Goal: Task Accomplishment & Management: Manage account settings

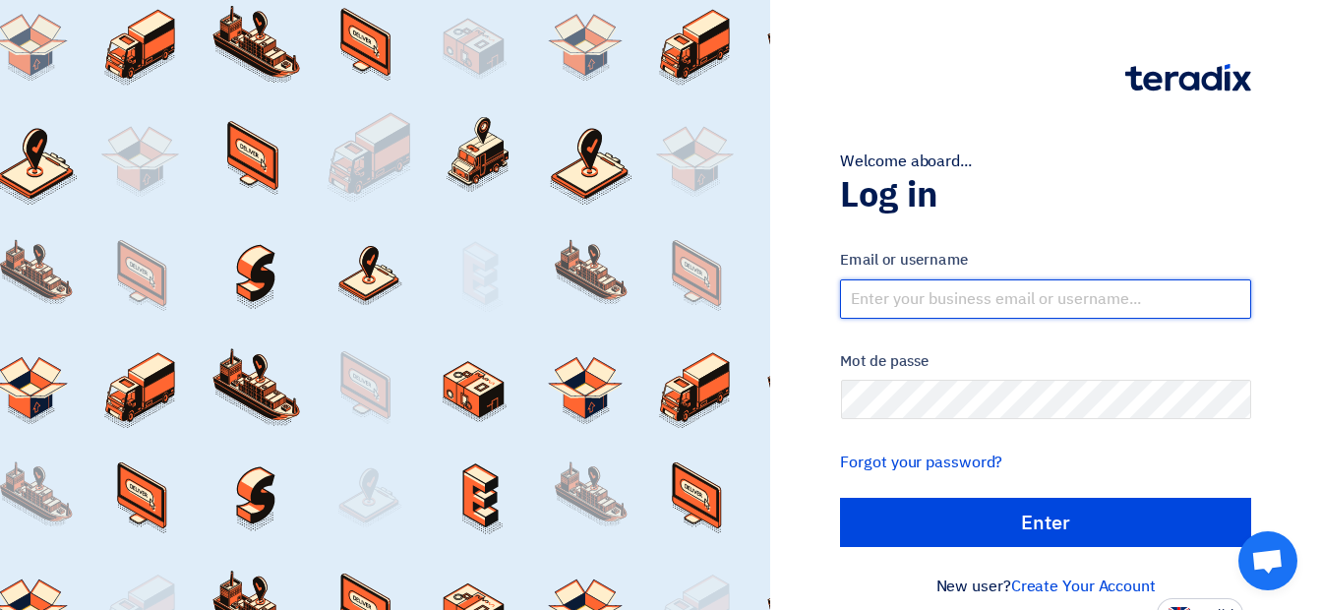
click at [870, 290] on input "text" at bounding box center [1045, 298] width 411 height 39
type input "[EMAIL_ADDRESS][DOMAIN_NAME]"
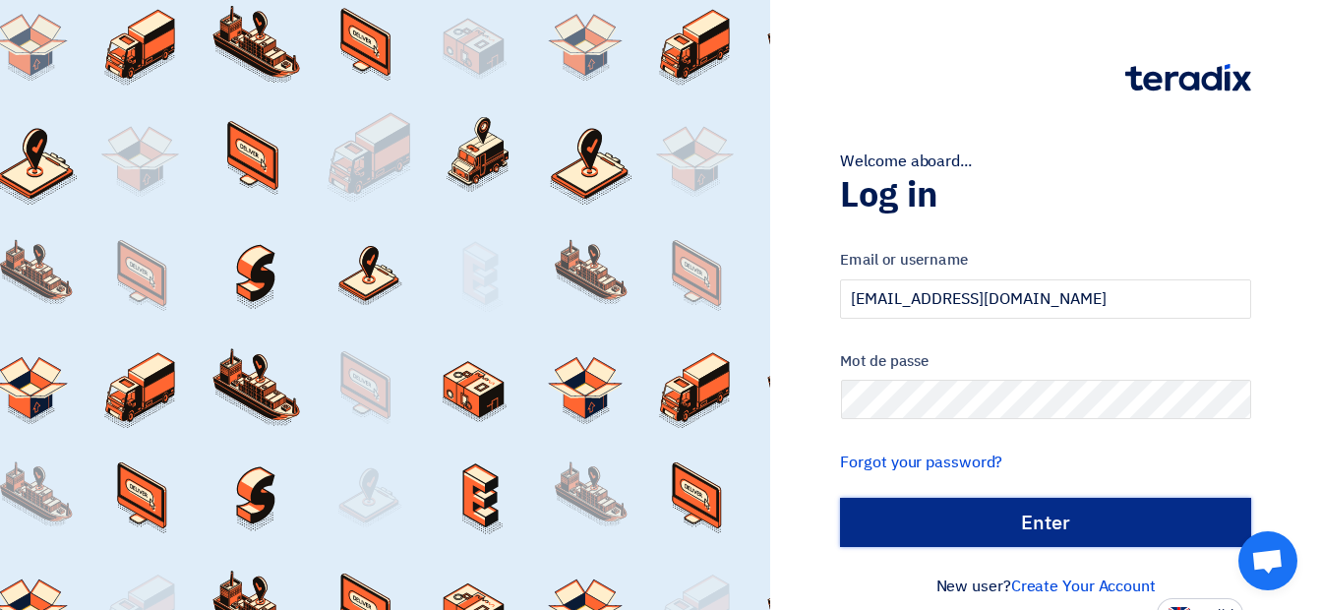
click at [947, 526] on input "الدخول" at bounding box center [1045, 522] width 411 height 49
type input "Sign in"
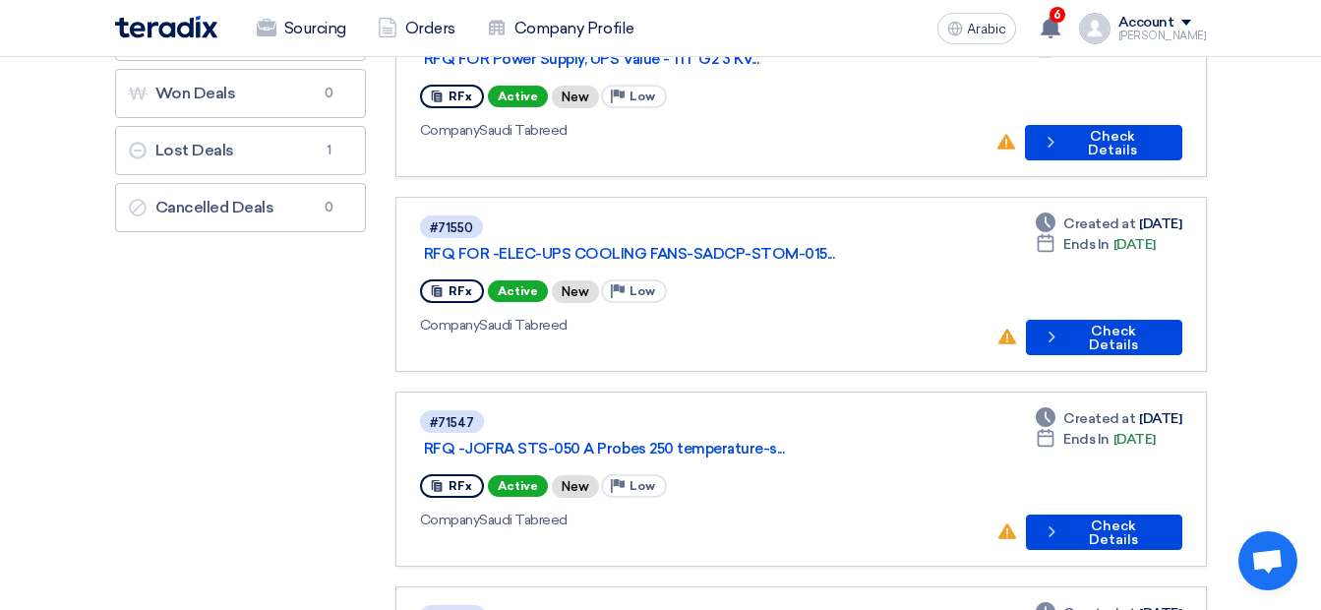
scroll to position [249, 0]
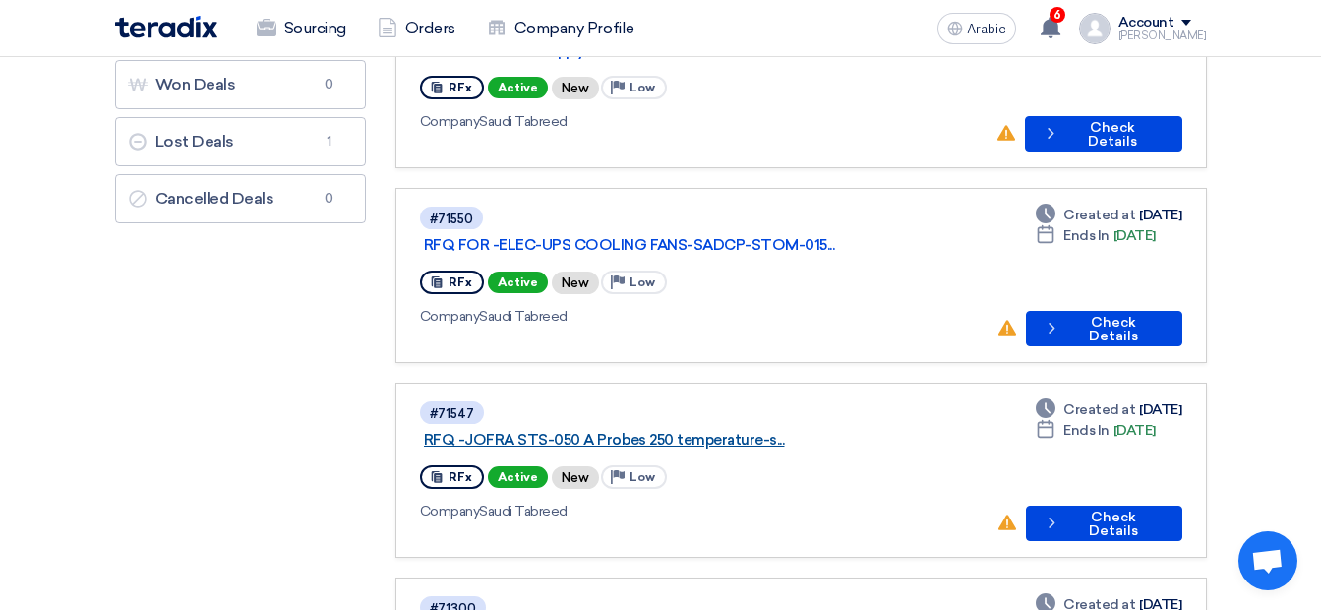
click at [597, 431] on link "RFQ -JOFRA STS-050 A Probes 250 temperature-s..." at bounding box center [670, 440] width 492 height 18
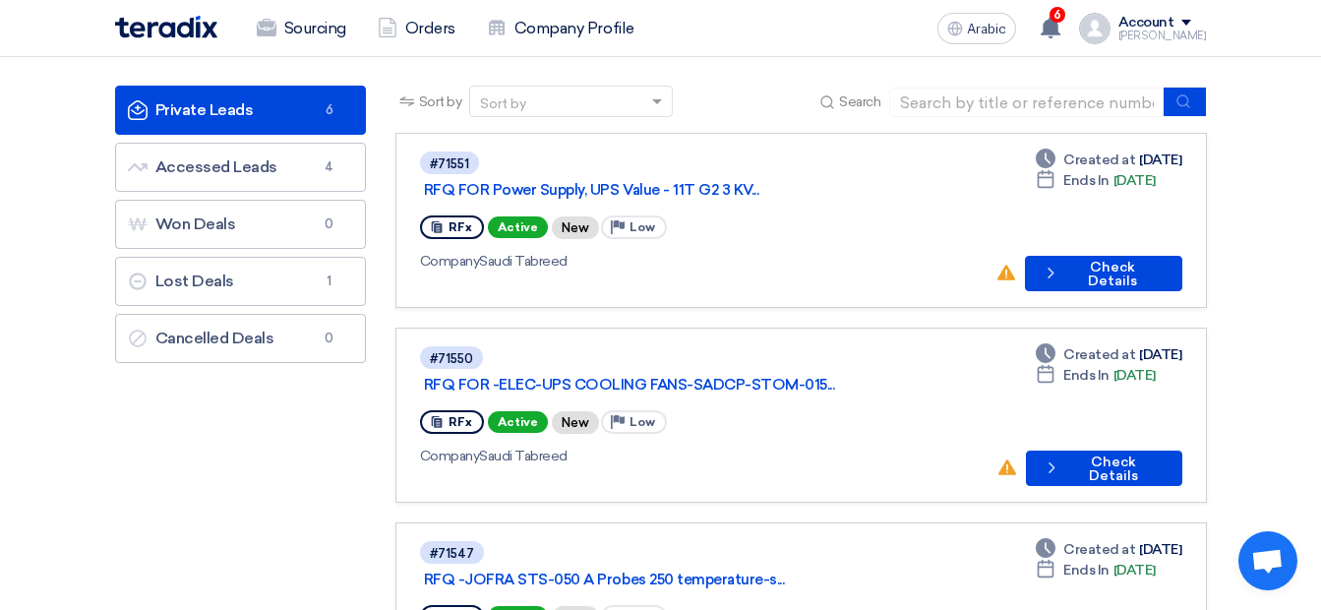
scroll to position [39, 0]
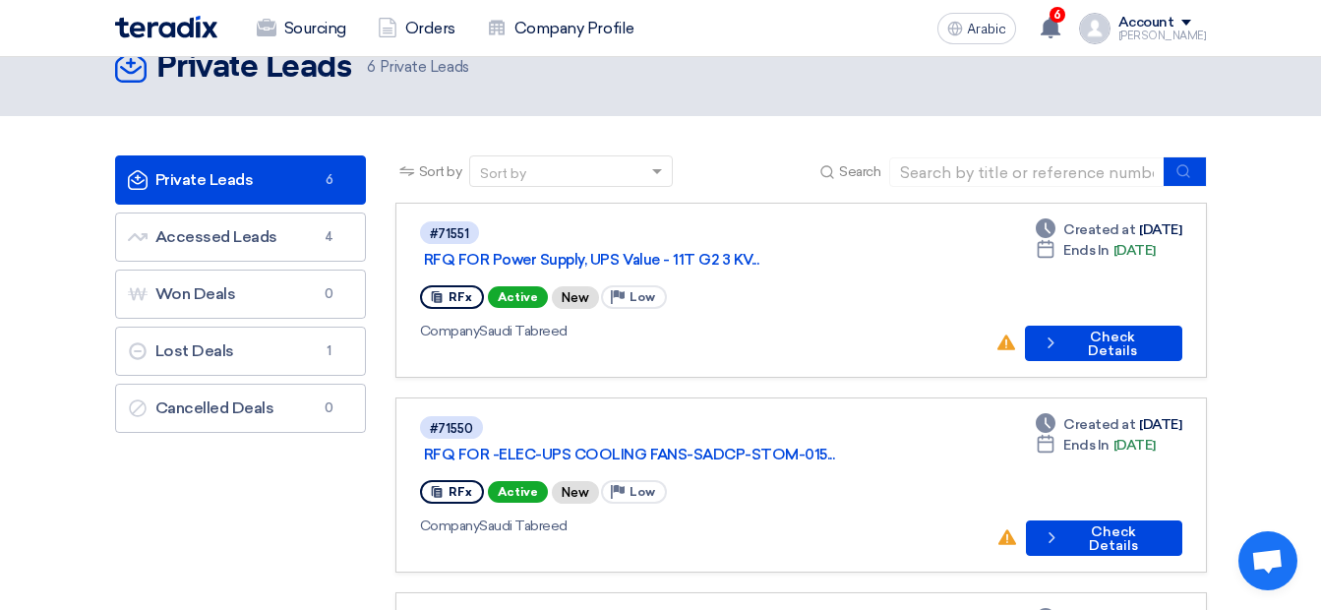
click at [713, 255] on div "#71551 RFQ FOR Power Supply, UPS Value - 11T G2 3 KV... RFx Active New Priority…" at bounding box center [700, 290] width 561 height 142
click at [750, 251] on link "RFQ FOR Power Supply, UPS Value - 11T G2 3 KV..." at bounding box center [670, 260] width 492 height 18
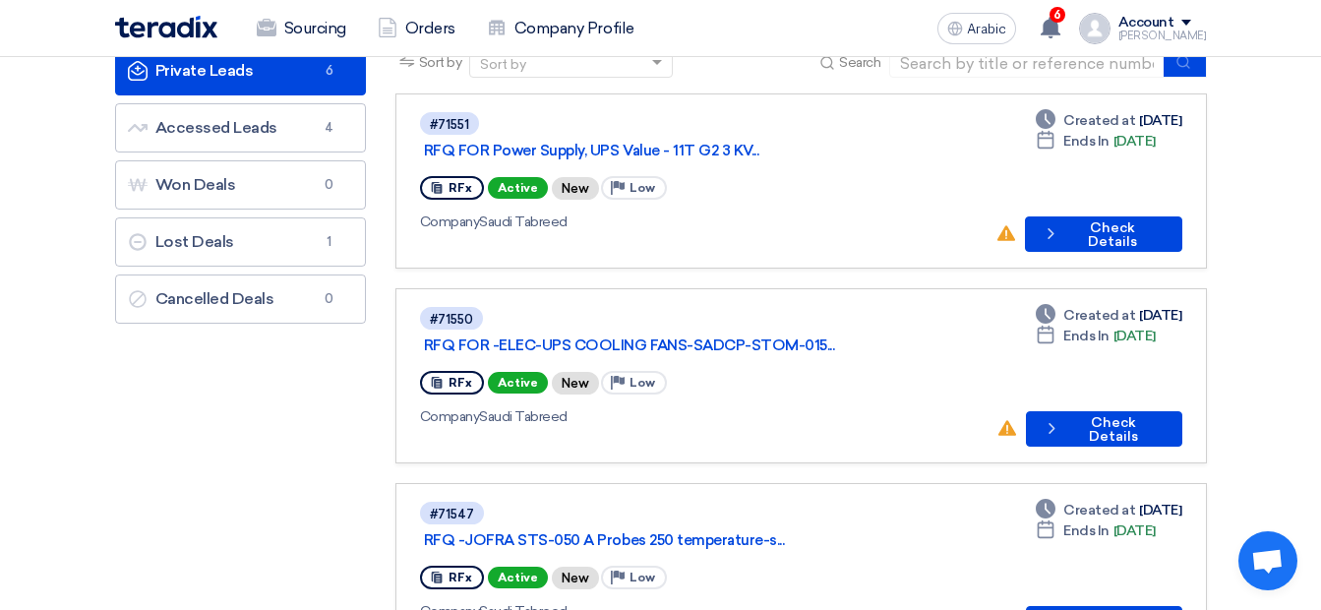
scroll to position [151, 0]
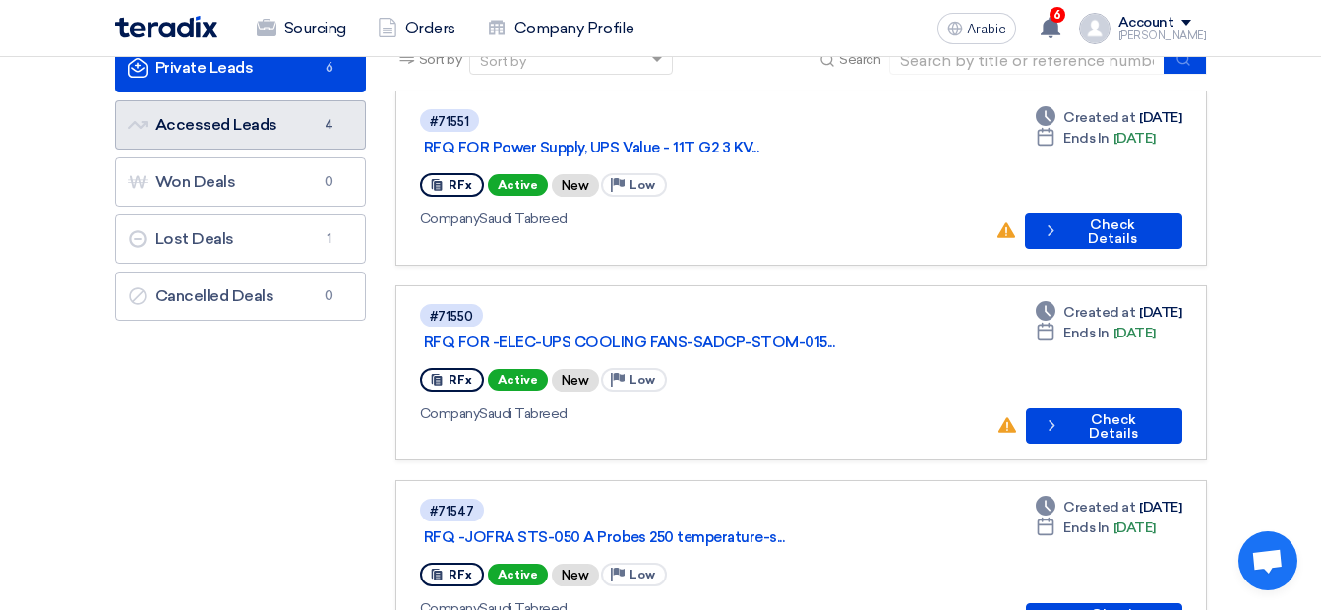
click at [241, 129] on font "Accessed Leads Accessed Leads" at bounding box center [203, 124] width 150 height 19
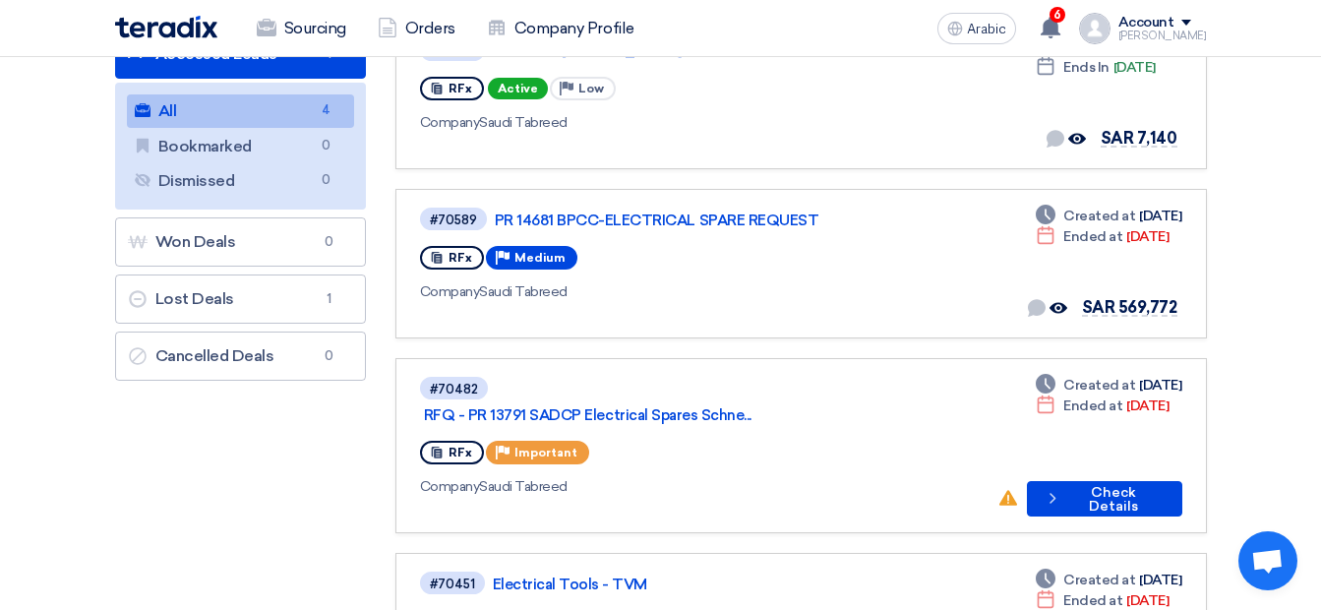
scroll to position [225, 0]
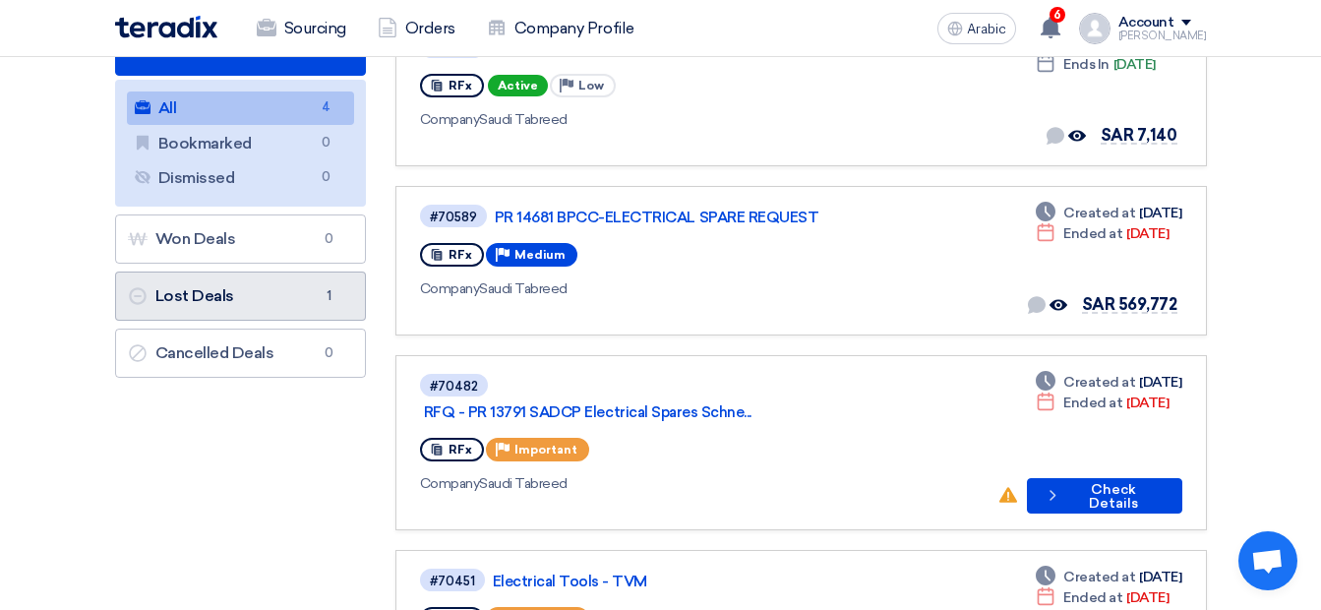
click at [264, 286] on link "Lost Deals Lost Deals 1" at bounding box center [240, 296] width 251 height 49
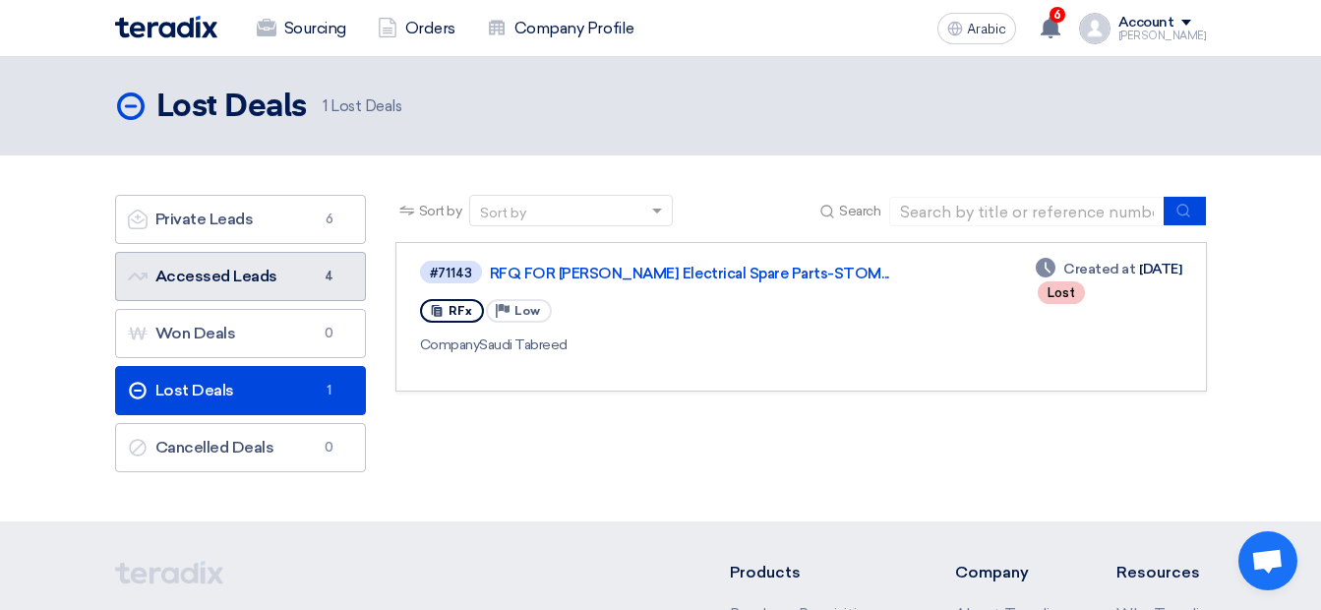
click at [265, 272] on font "Accessed Leads Accessed Leads" at bounding box center [203, 276] width 150 height 19
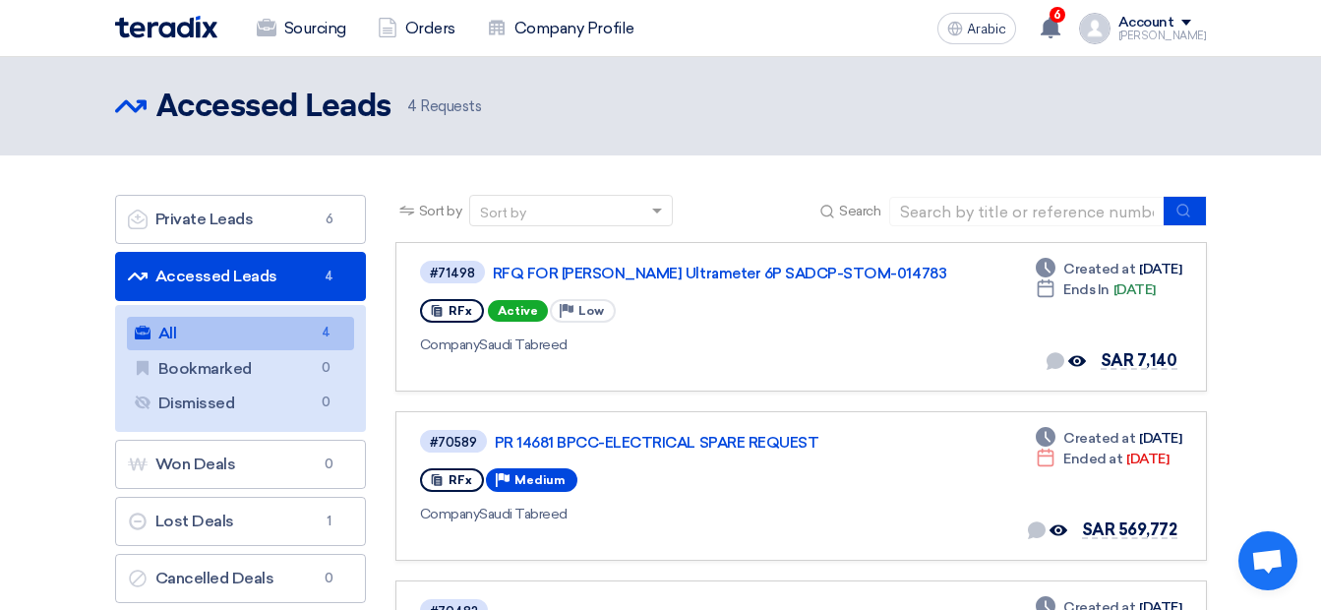
click at [242, 342] on link "All All 4" at bounding box center [240, 333] width 227 height 33
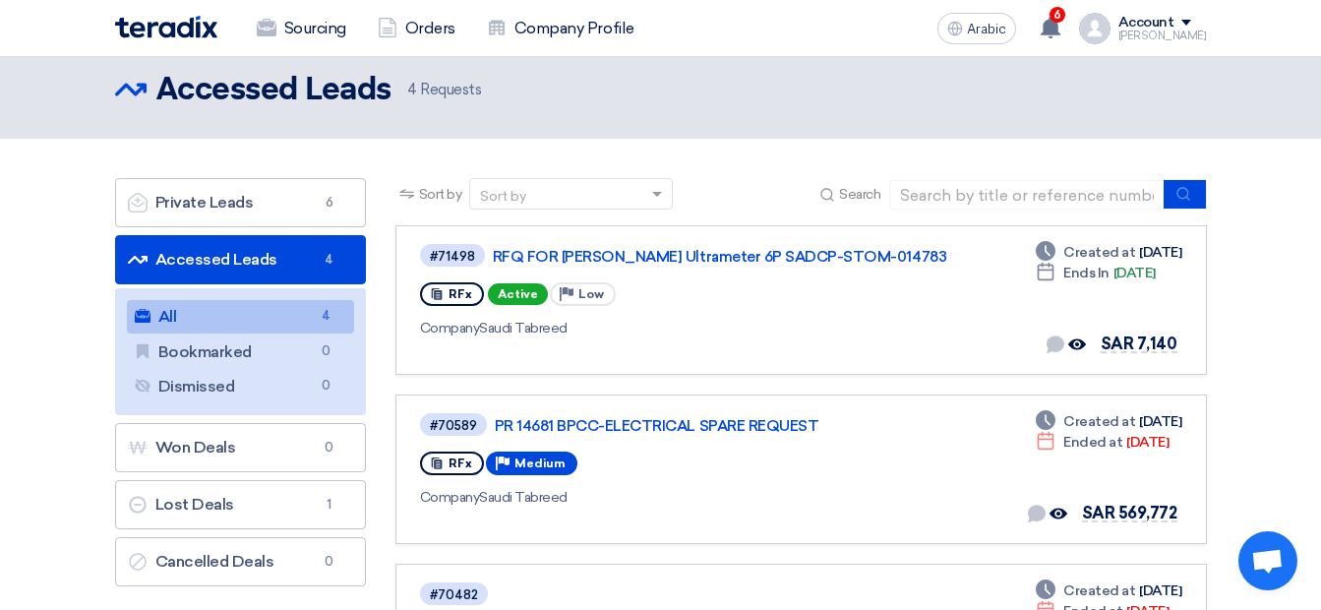
scroll to position [15, 0]
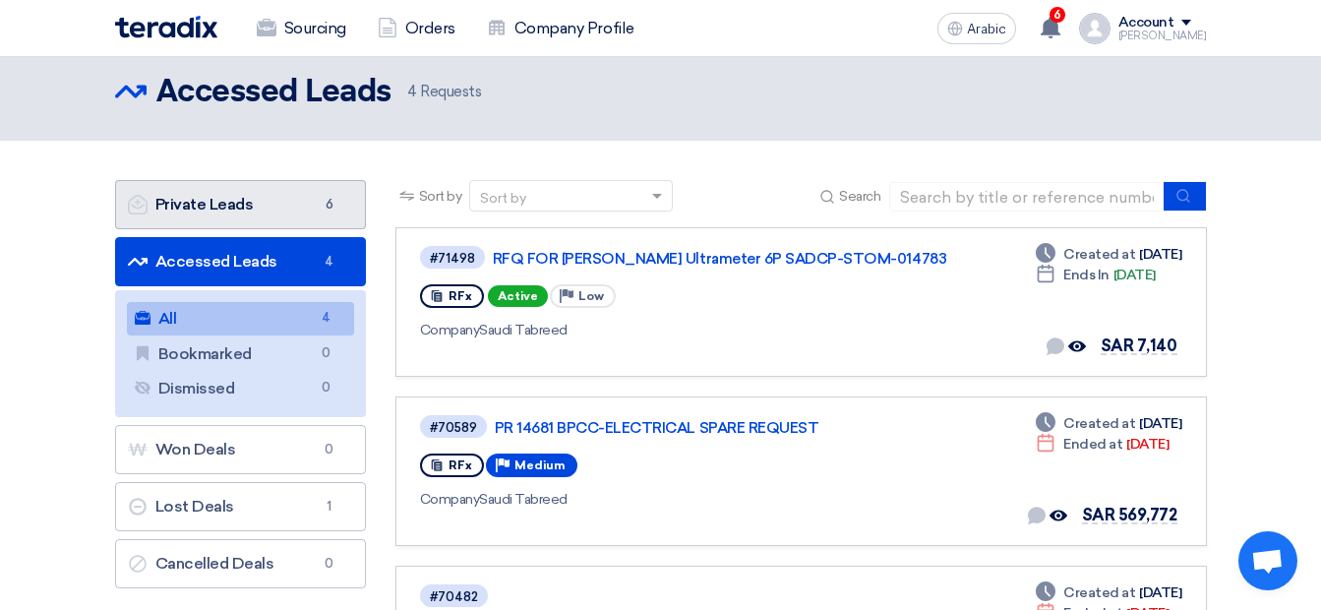
click at [281, 204] on link "Private Leads Private Leads 6" at bounding box center [240, 204] width 251 height 49
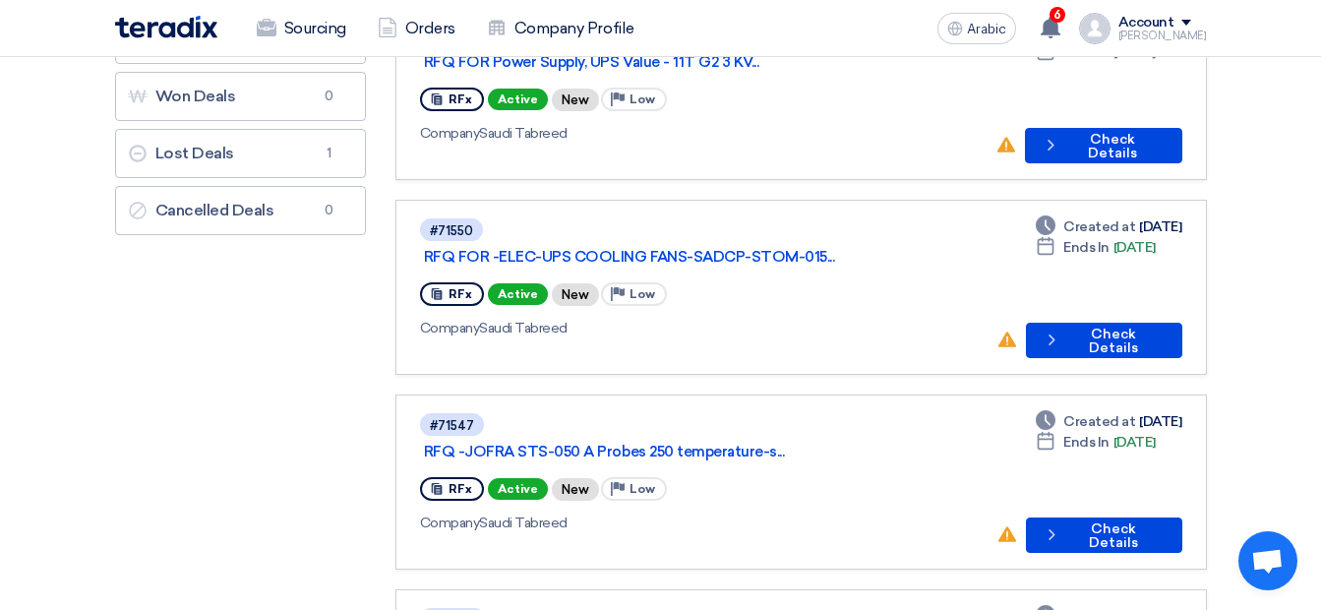
scroll to position [249, 0]
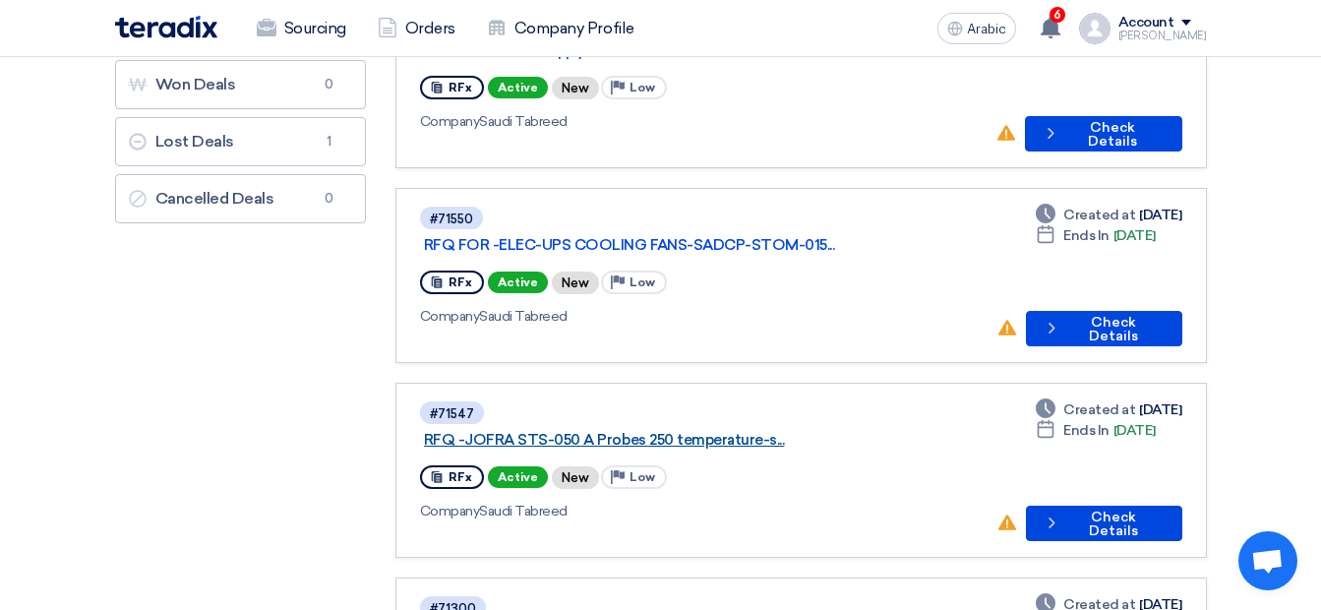
click at [786, 431] on link "RFQ -JOFRA STS-050 A Probes 250 temperature-s..." at bounding box center [670, 440] width 492 height 18
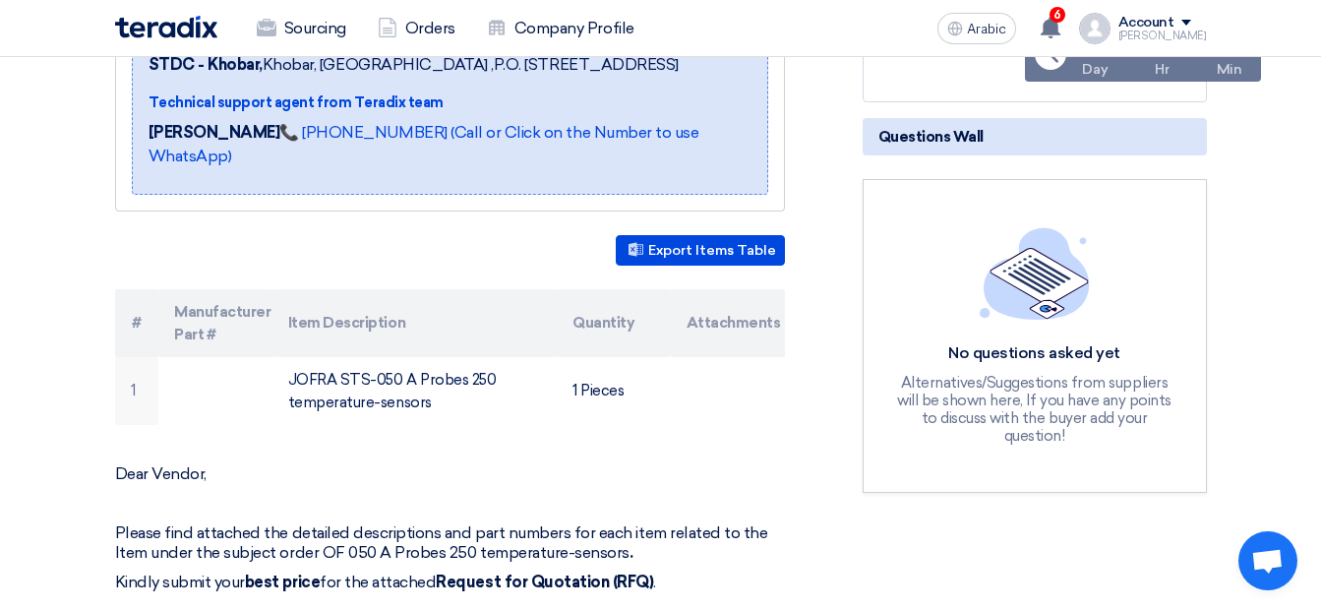
scroll to position [443, 0]
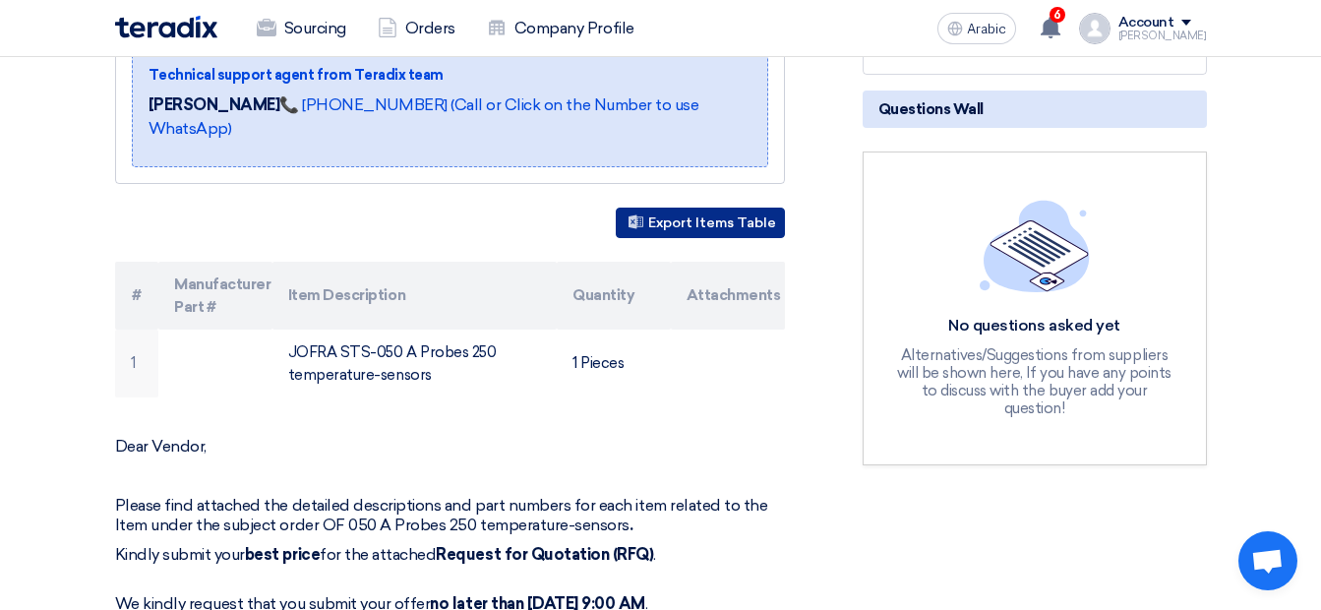
click at [754, 214] on font "Export Items Table" at bounding box center [712, 222] width 128 height 17
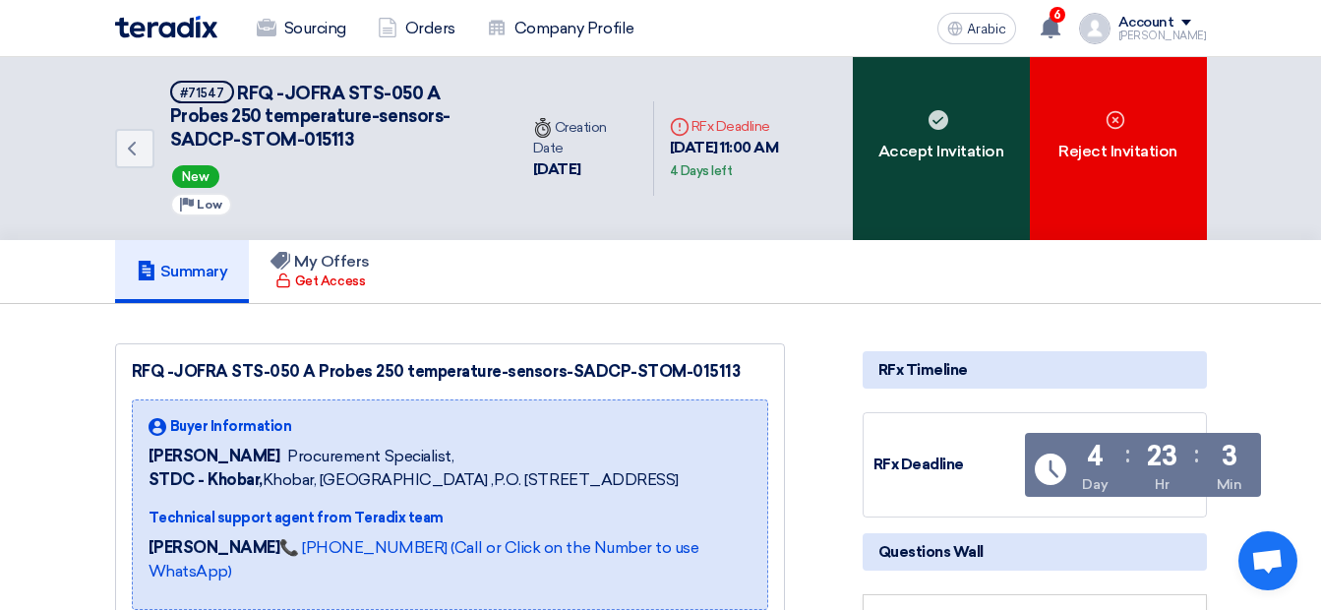
click at [944, 163] on font "Accept Invitation" at bounding box center [941, 152] width 126 height 24
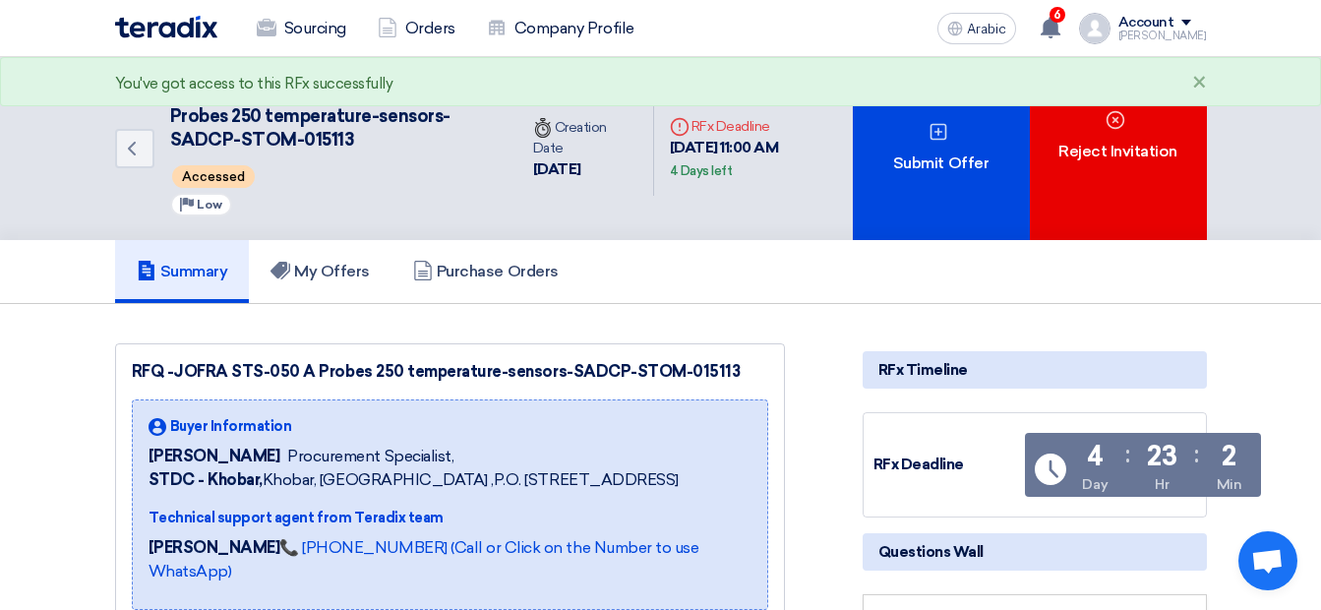
click at [939, 139] on use at bounding box center [939, 132] width 17 height 17
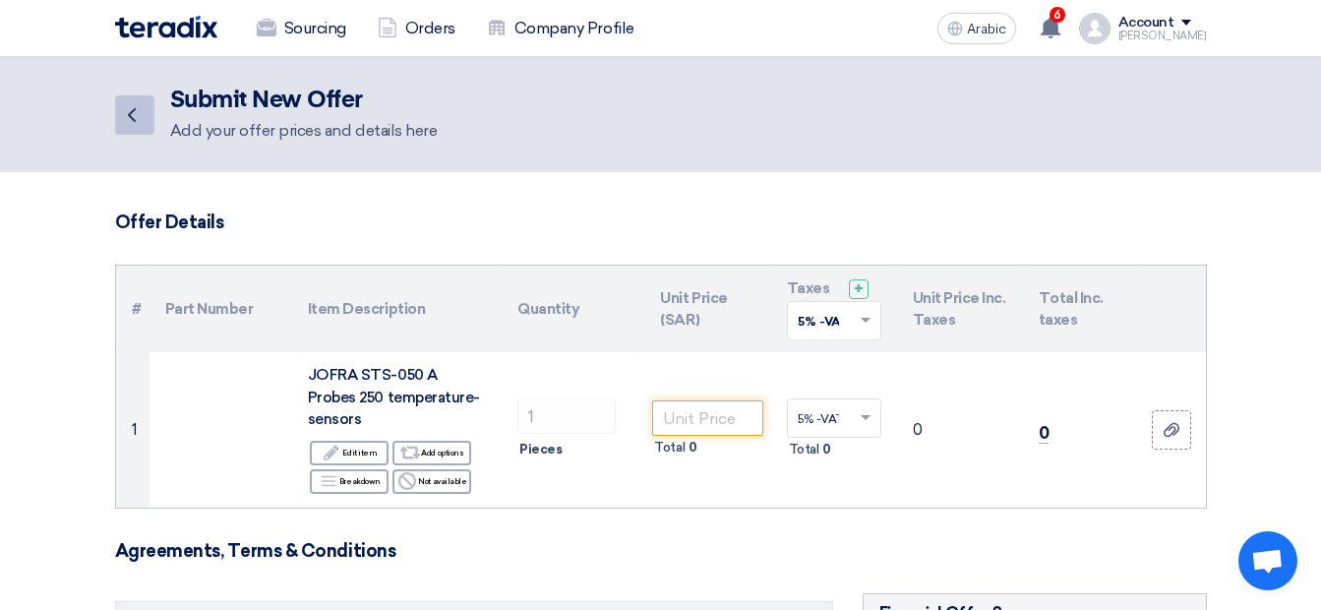
click at [131, 107] on icon "Back" at bounding box center [132, 115] width 24 height 24
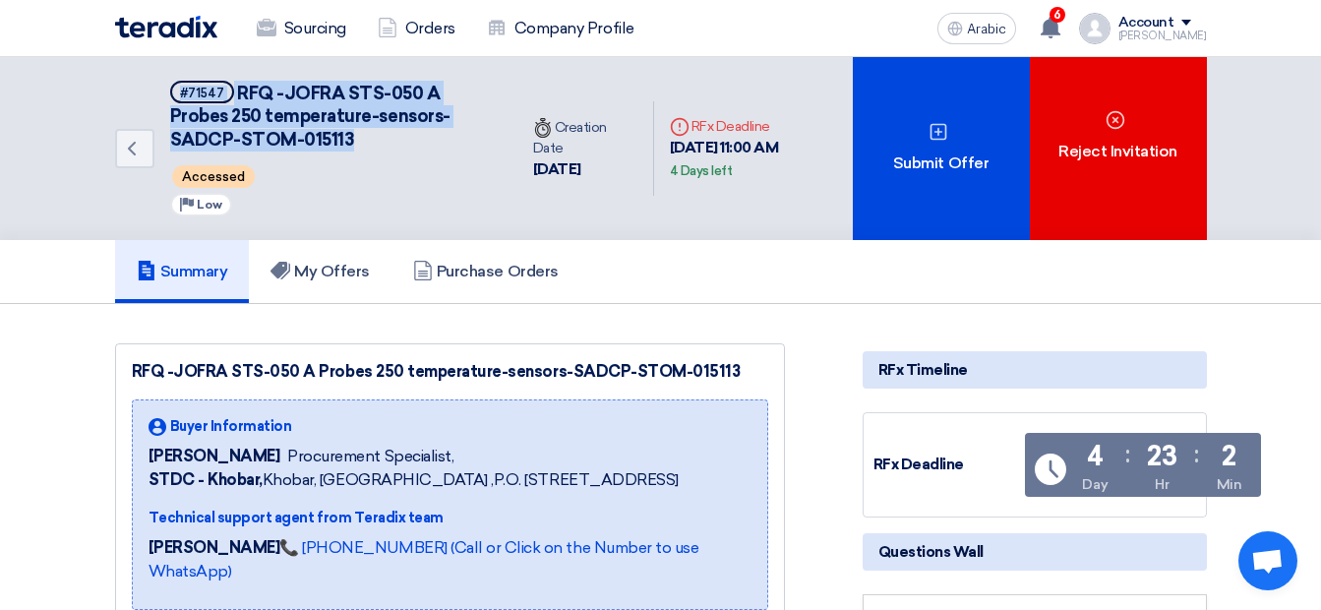
drag, startPoint x: 363, startPoint y: 130, endPoint x: 152, endPoint y: 79, distance: 216.6
click at [152, 79] on div "Back #71547 RFQ -JOFRA STS-050 A Probes 250 temperature-sensors-SADCP-STOM-0151…" at bounding box center [316, 148] width 402 height 183
copy h5 "#71547 RFQ -JOFRA STS-050 A Probes 250 temperature-sensors-SADCP-STOM-015113"
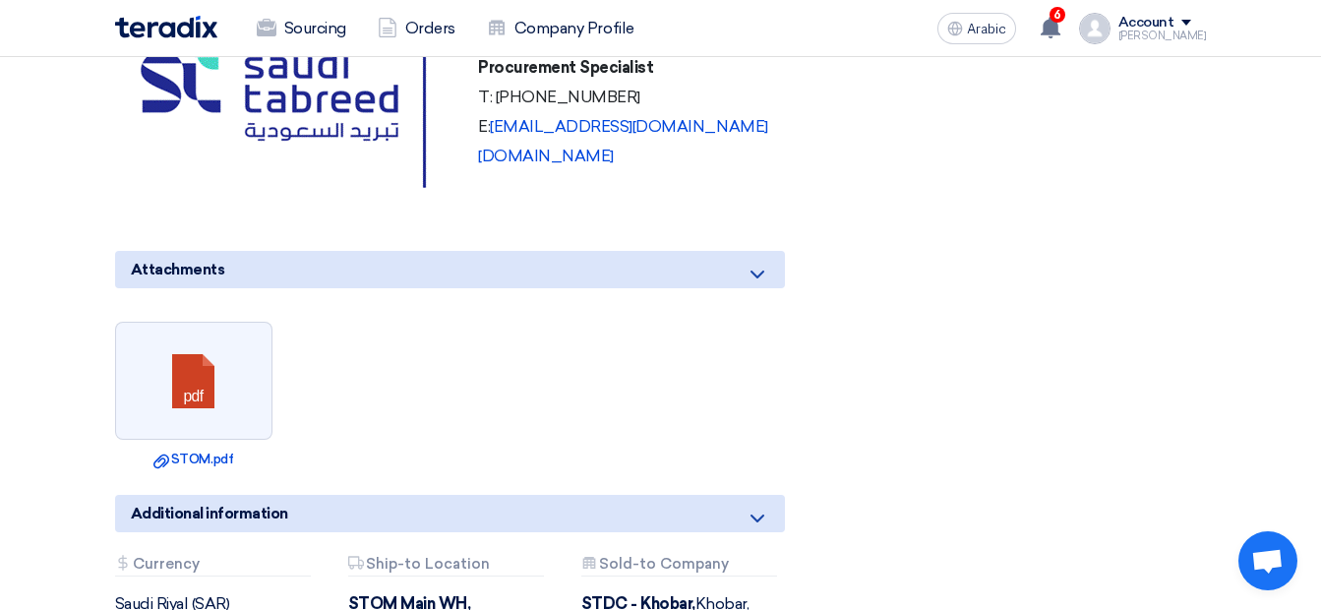
scroll to position [1394, 0]
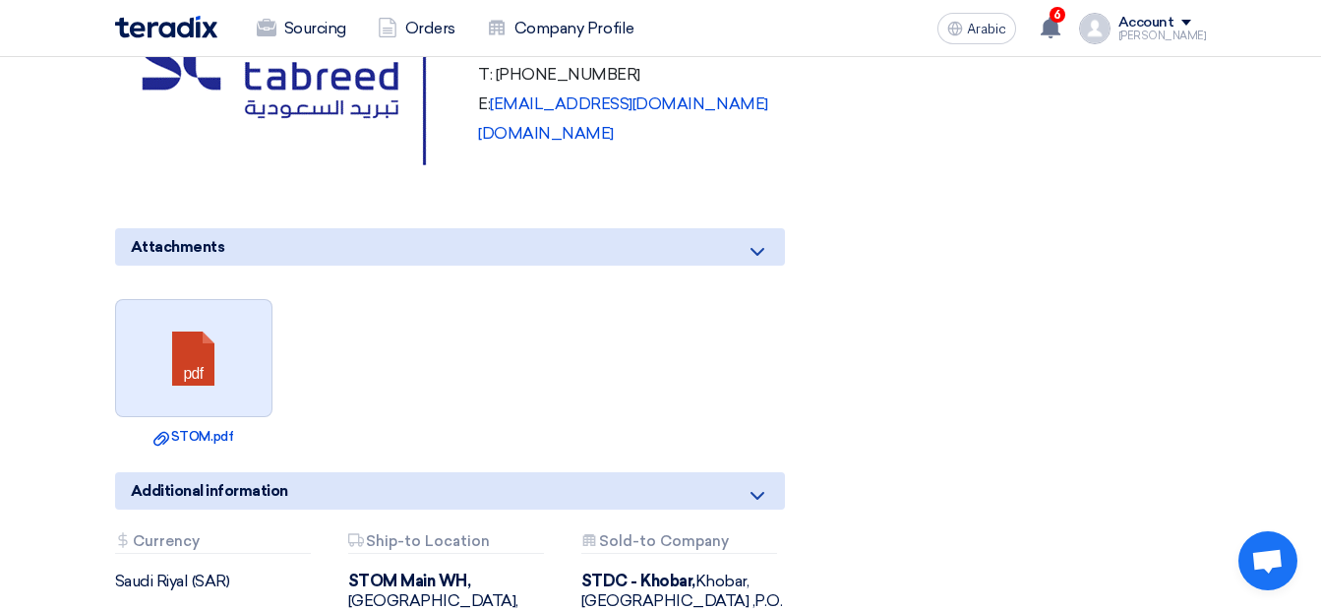
click at [187, 401] on link at bounding box center [194, 359] width 157 height 118
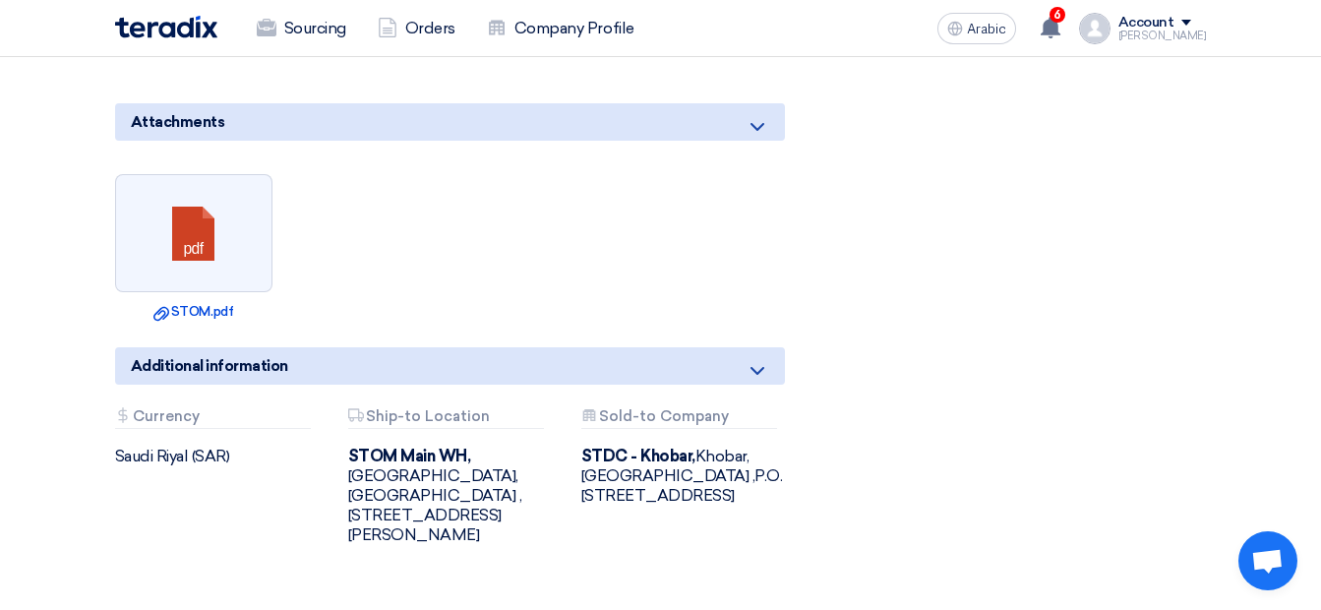
scroll to position [1514, 0]
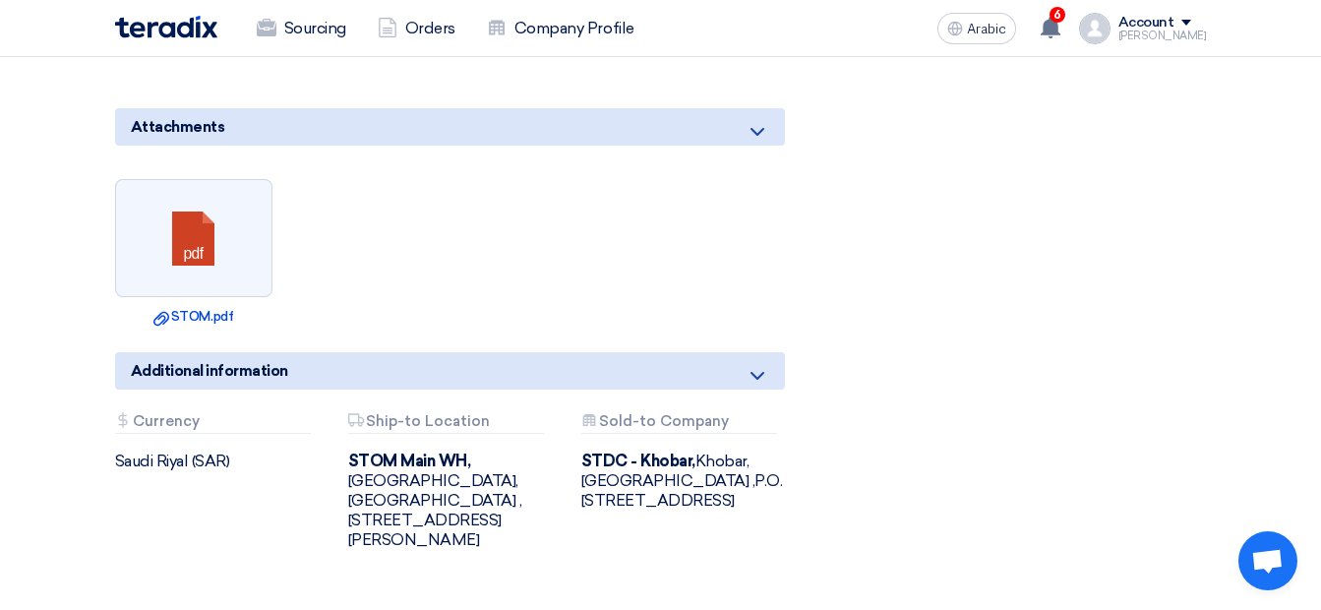
click at [769, 371] on div "Additional information" at bounding box center [450, 370] width 670 height 37
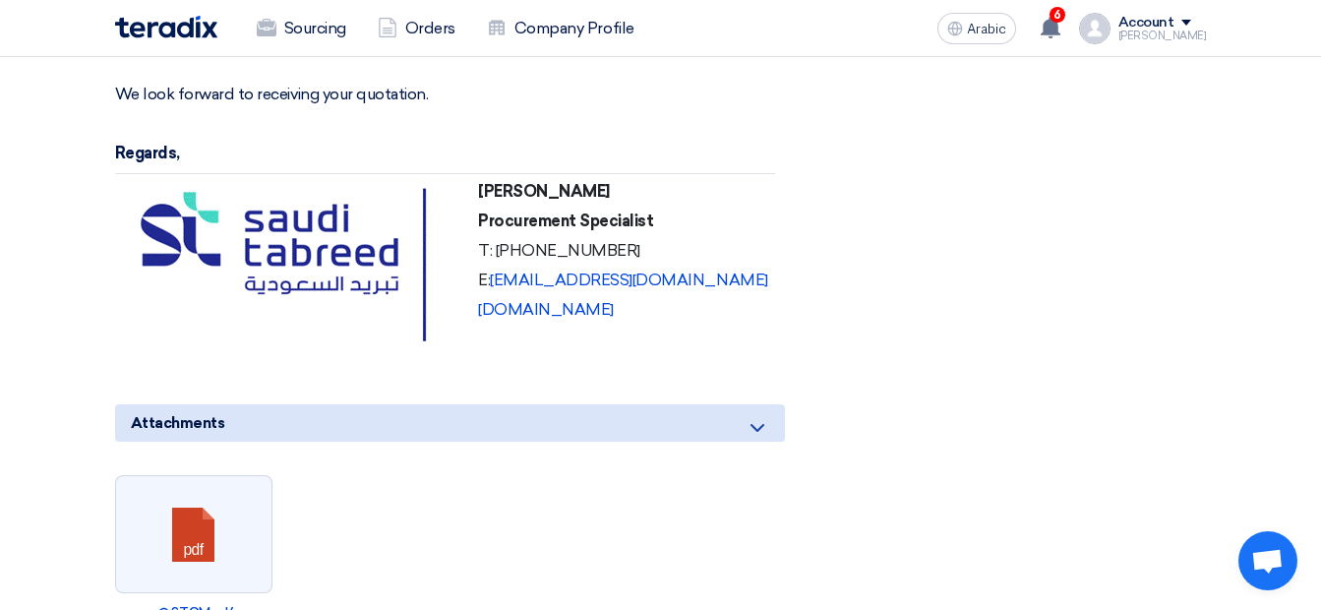
scroll to position [1240, 0]
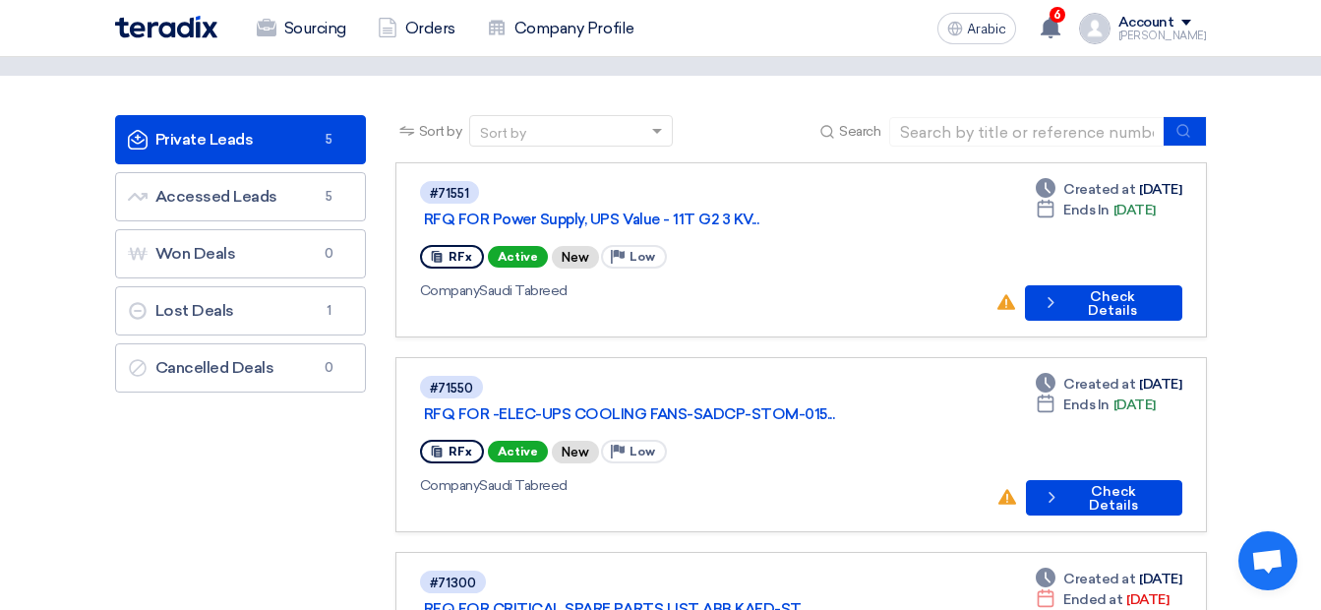
scroll to position [85, 0]
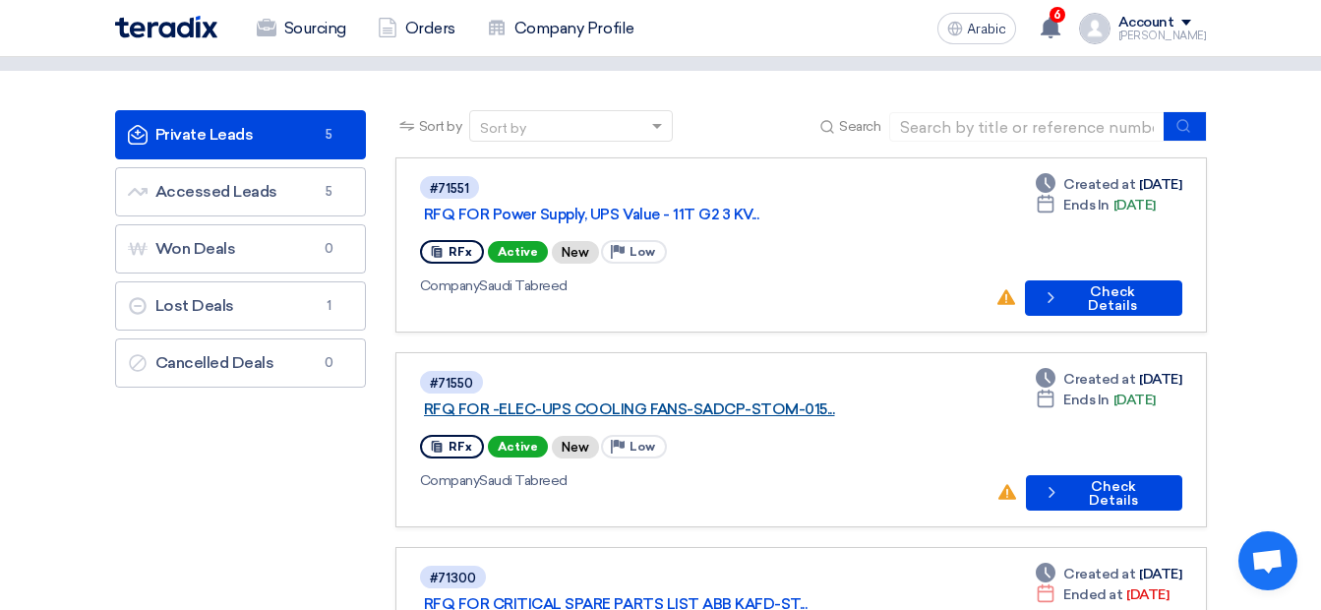
click at [664, 400] on link "RFQ FOR -ELEC-UPS COOLING FANS-SADCP-STOM-015..." at bounding box center [670, 409] width 492 height 18
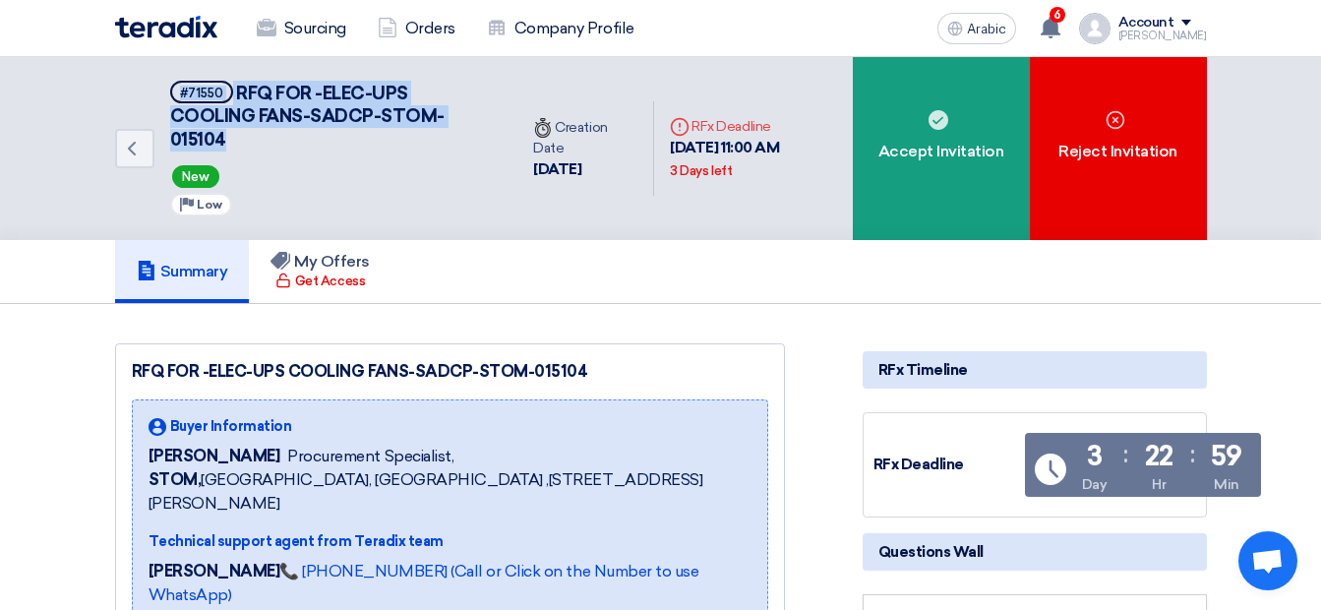
drag, startPoint x: 237, startPoint y: 138, endPoint x: 151, endPoint y: 96, distance: 95.9
click at [151, 96] on div "Back #71550 RFQ FOR -ELEC-UPS COOLING FANS-SADCP-STOM-015104 New Priority Low" at bounding box center [316, 148] width 403 height 183
copy h5 "#71550 RFQ FOR -ELEC-UPS COOLING FANS-SADCP-STOM-015104"
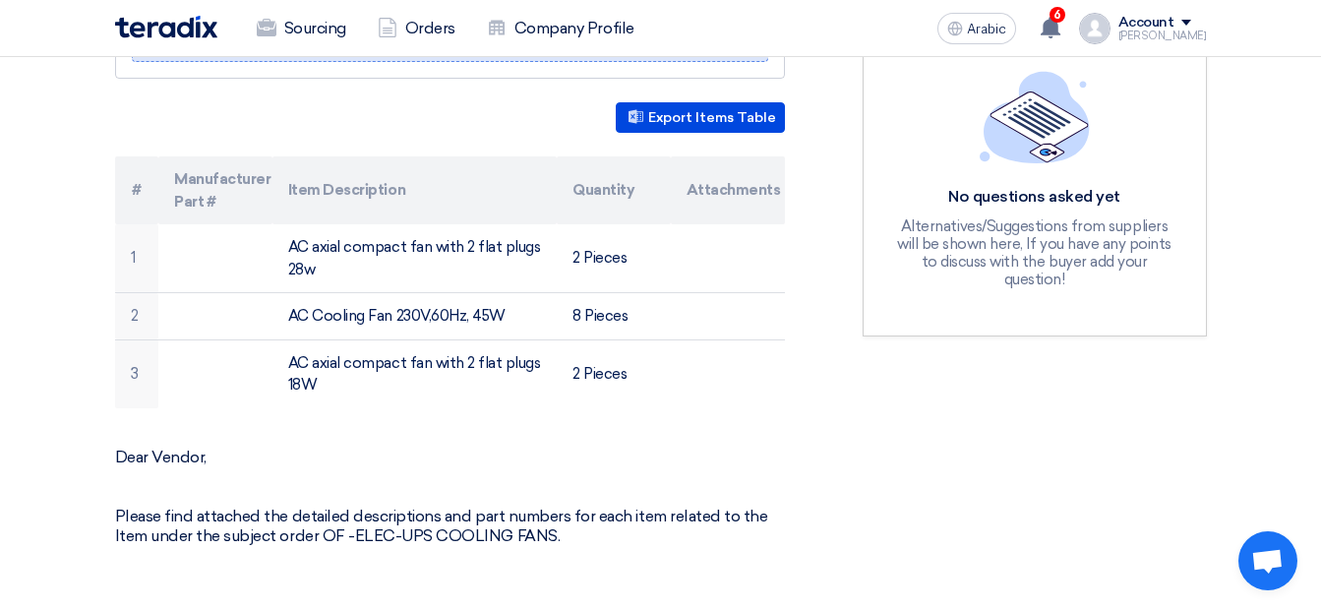
scroll to position [557, 0]
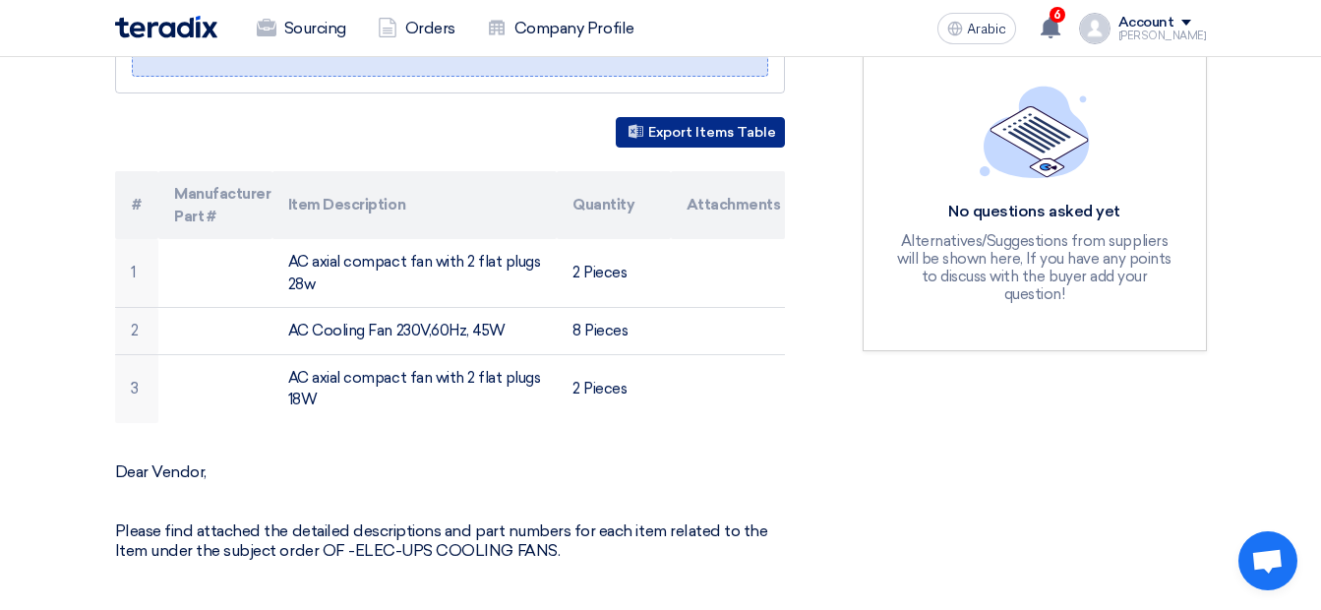
click at [748, 117] on button "Export Items Table" at bounding box center [700, 132] width 169 height 30
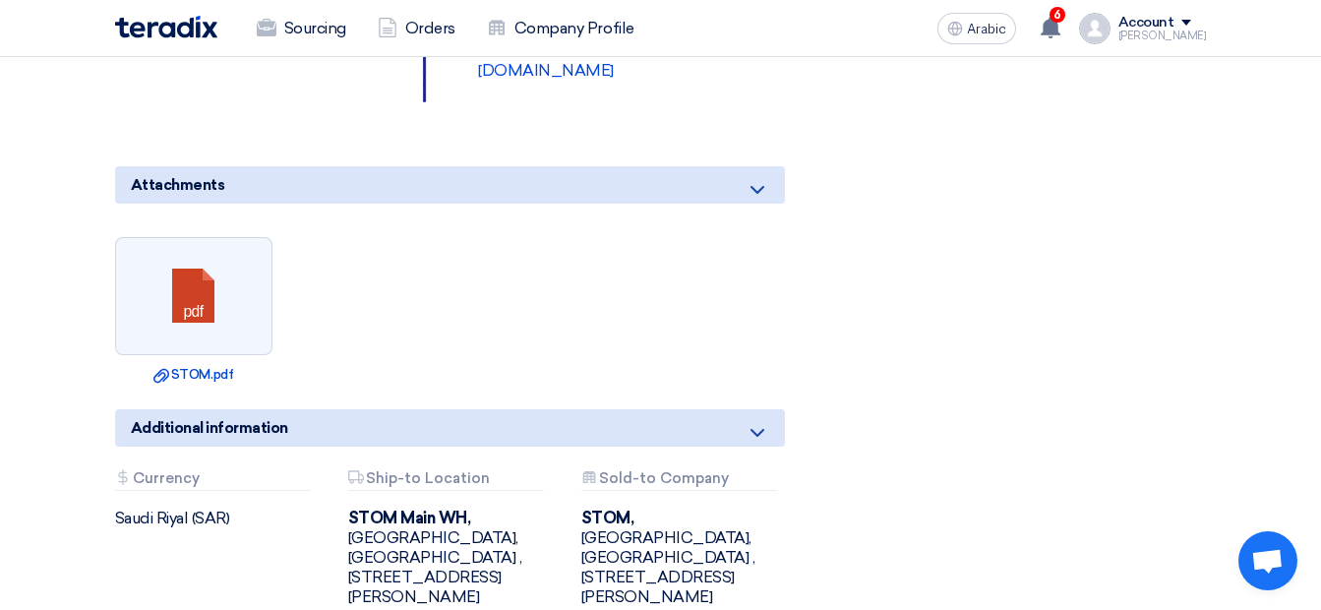
scroll to position [1650, 0]
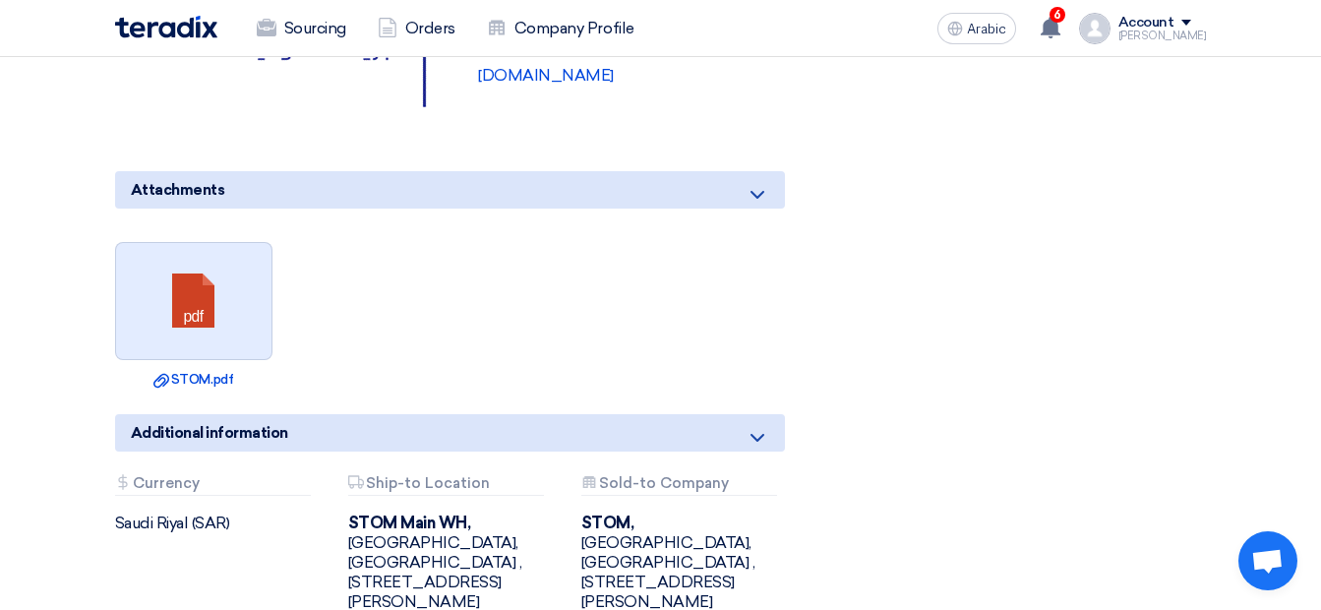
click at [224, 268] on link at bounding box center [194, 302] width 157 height 118
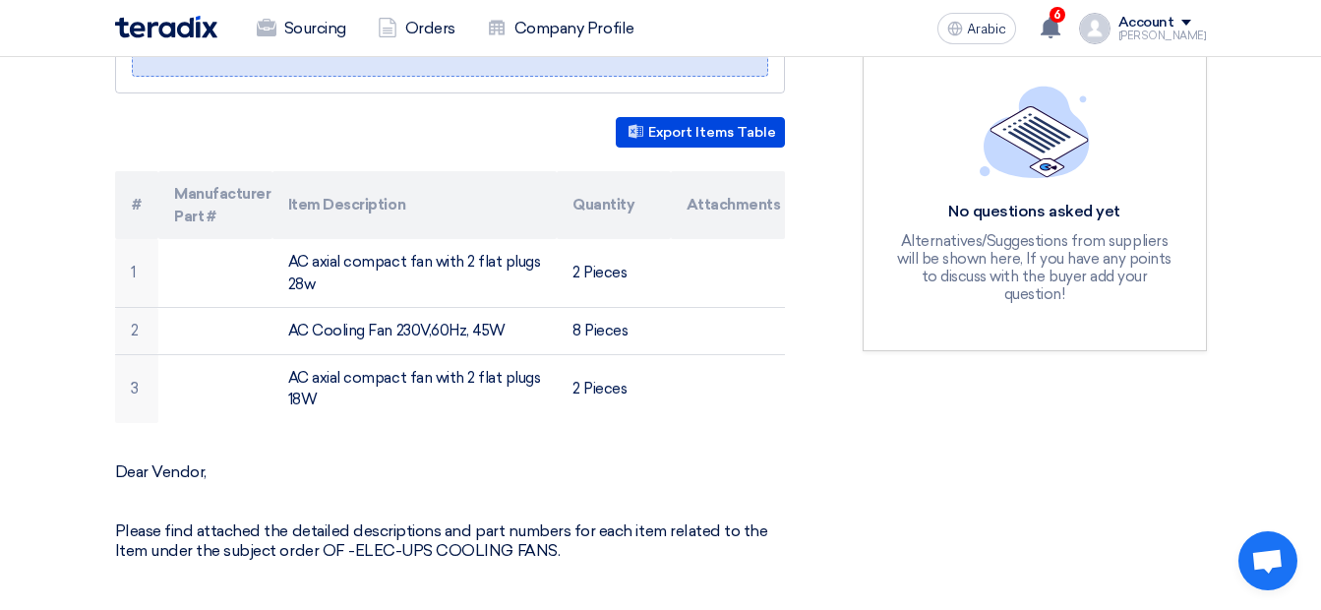
scroll to position [454, 0]
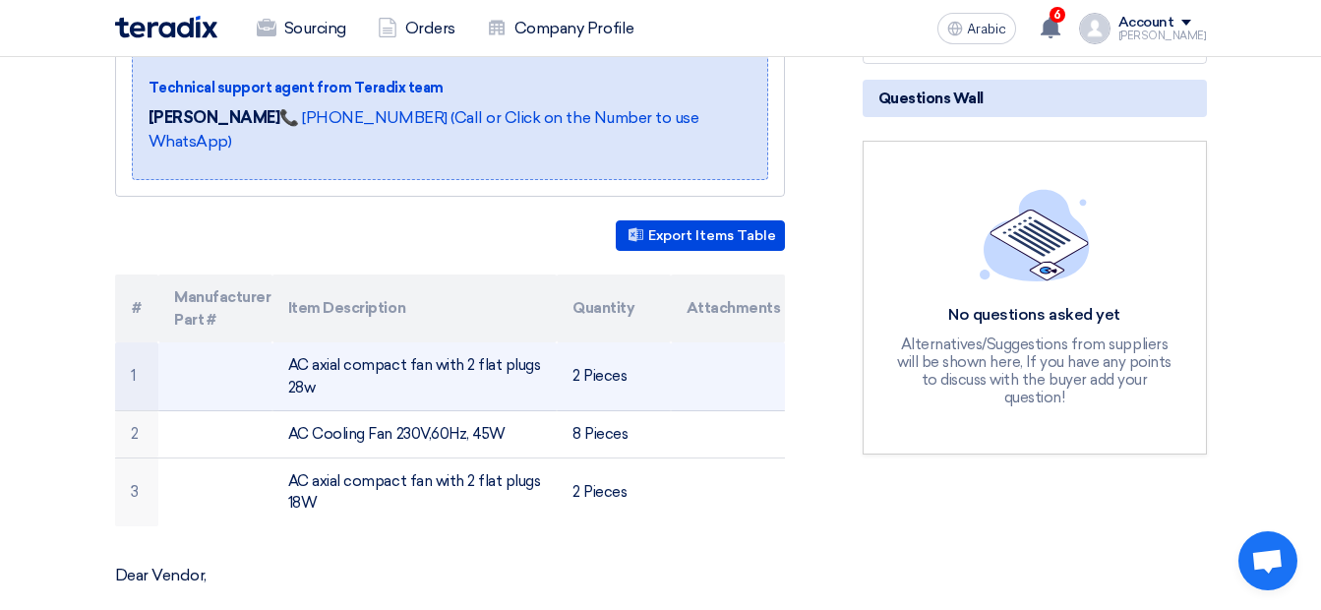
click at [208, 386] on td at bounding box center [215, 376] width 114 height 69
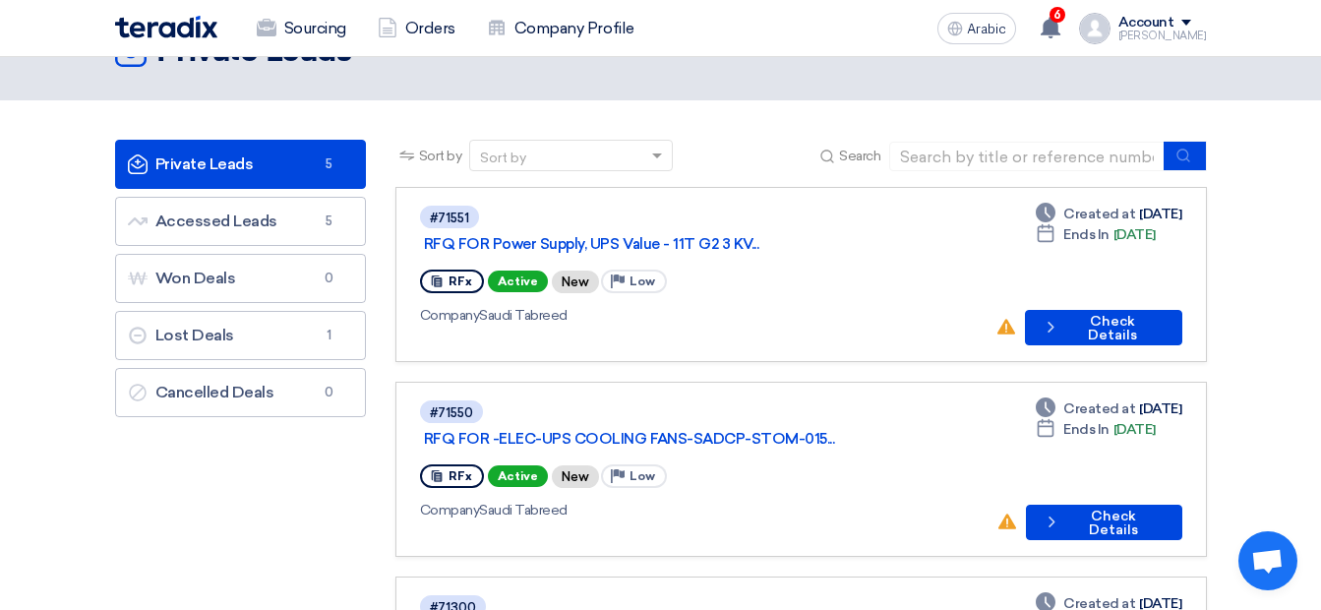
scroll to position [52, 0]
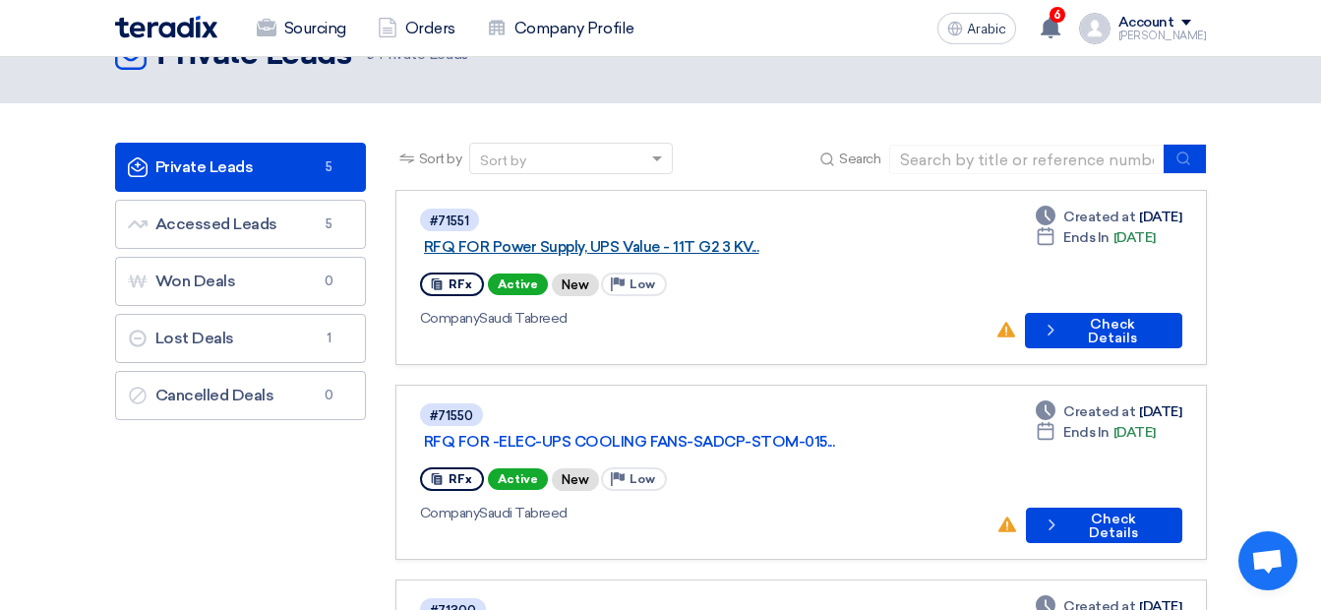
click at [589, 238] on link "RFQ FOR Power Supply, UPS Value - 11T G2 3 KV..." at bounding box center [670, 247] width 492 height 18
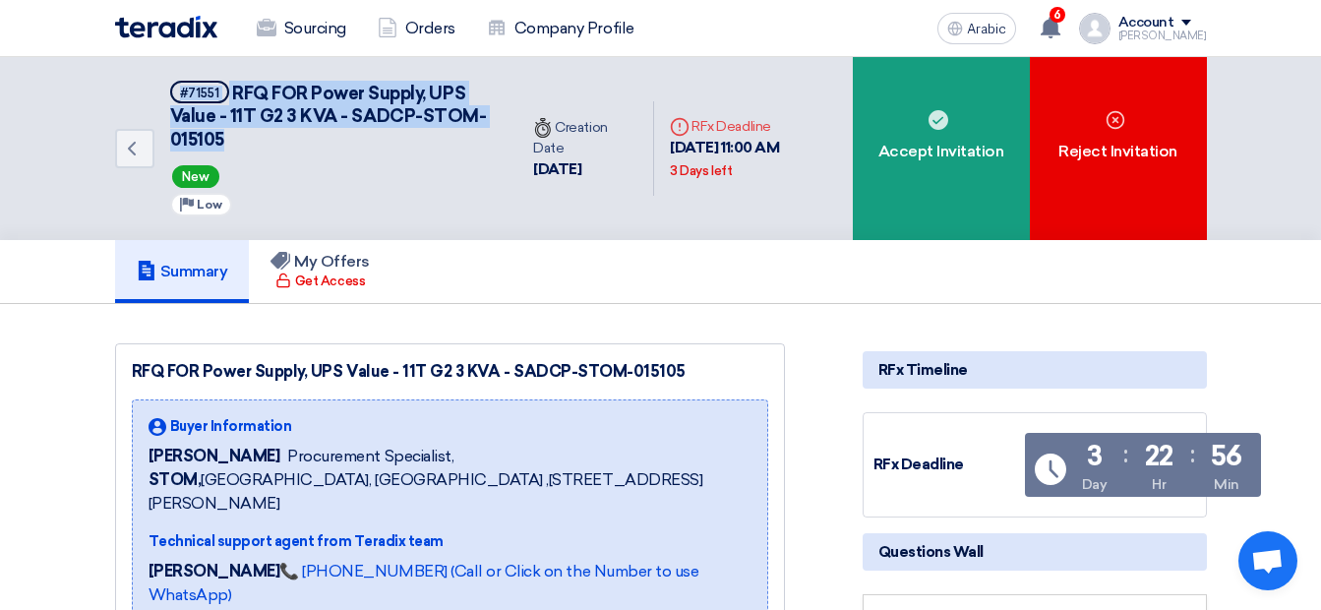
drag, startPoint x: 296, startPoint y: 143, endPoint x: 149, endPoint y: 89, distance: 157.2
click at [149, 89] on div "Back #71551 RFQ FOR Power Supply, UPS Value - 11T G2 3 KVA - SADCP-STOM-015105 …" at bounding box center [316, 148] width 403 height 183
copy h5 "#71551 RFQ FOR Power Supply, UPS Value - 11T G2 3 KVA - SADCP-STOM-015105"
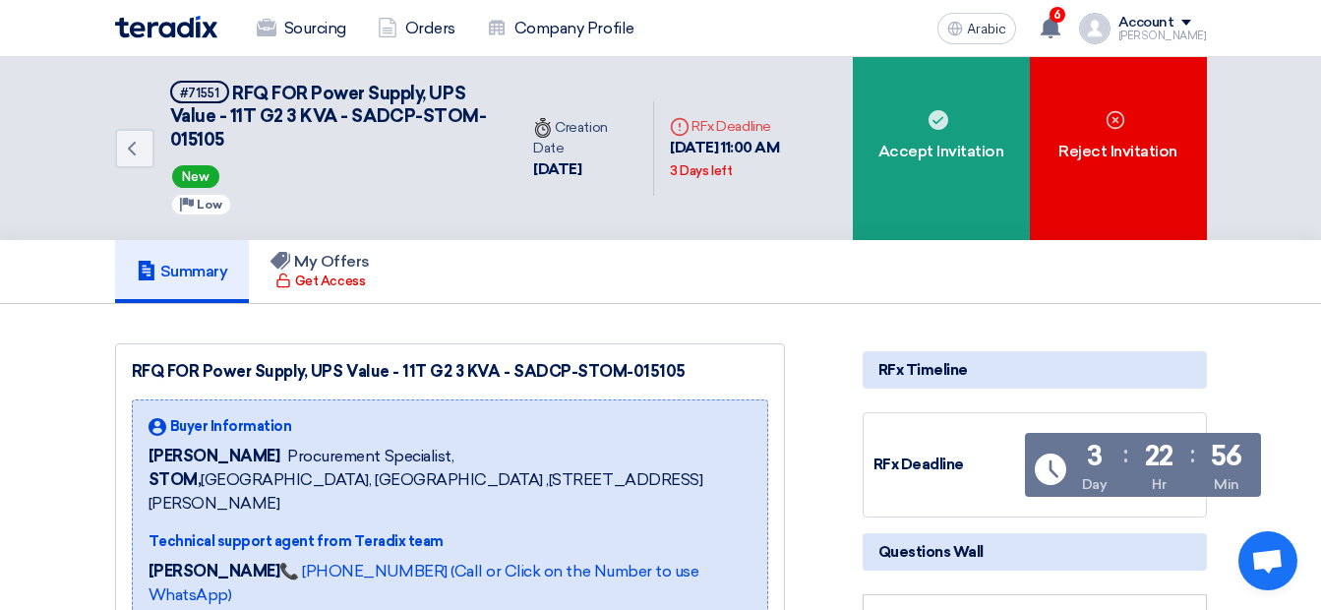
click at [758, 378] on div "RFQ FOR Power Supply, UPS Value - 11T G2 3 KVA - SADCP-STOM-015105" at bounding box center [450, 372] width 636 height 24
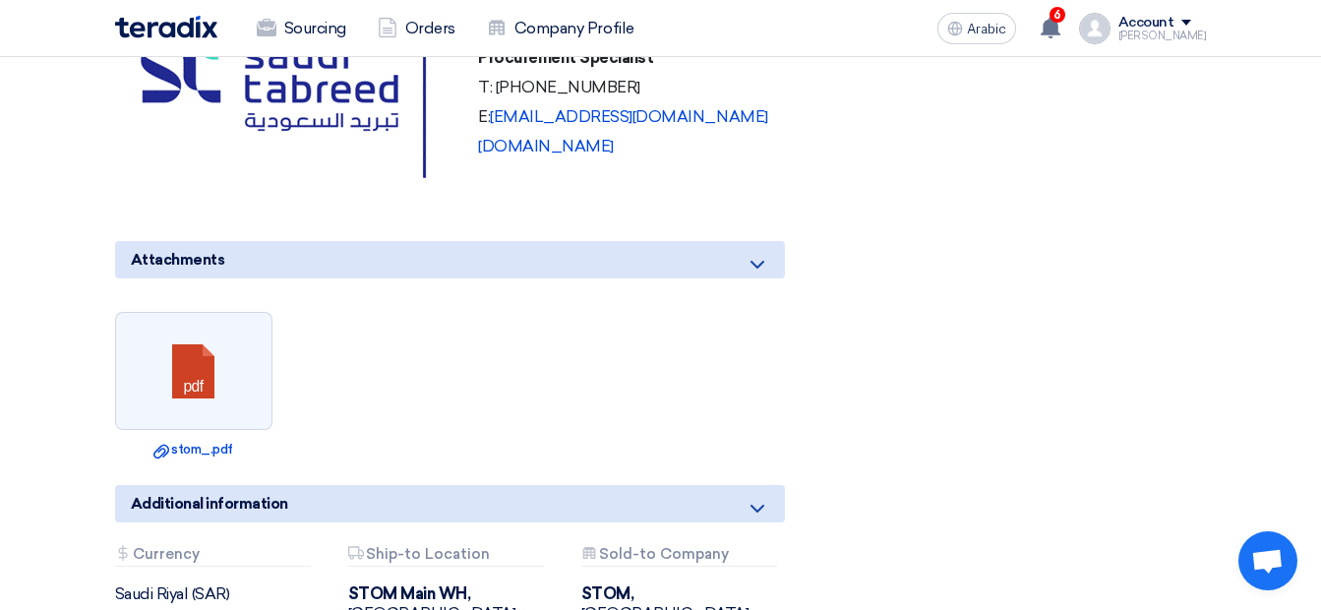
scroll to position [1495, 0]
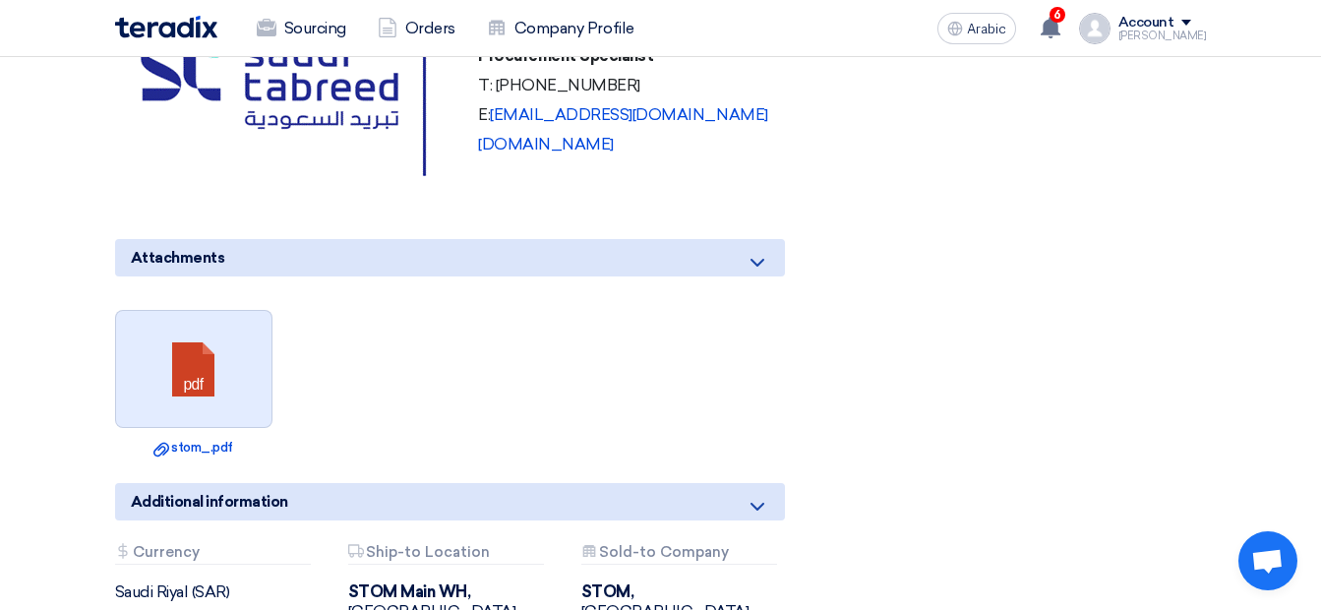
click at [245, 388] on link at bounding box center [194, 370] width 157 height 118
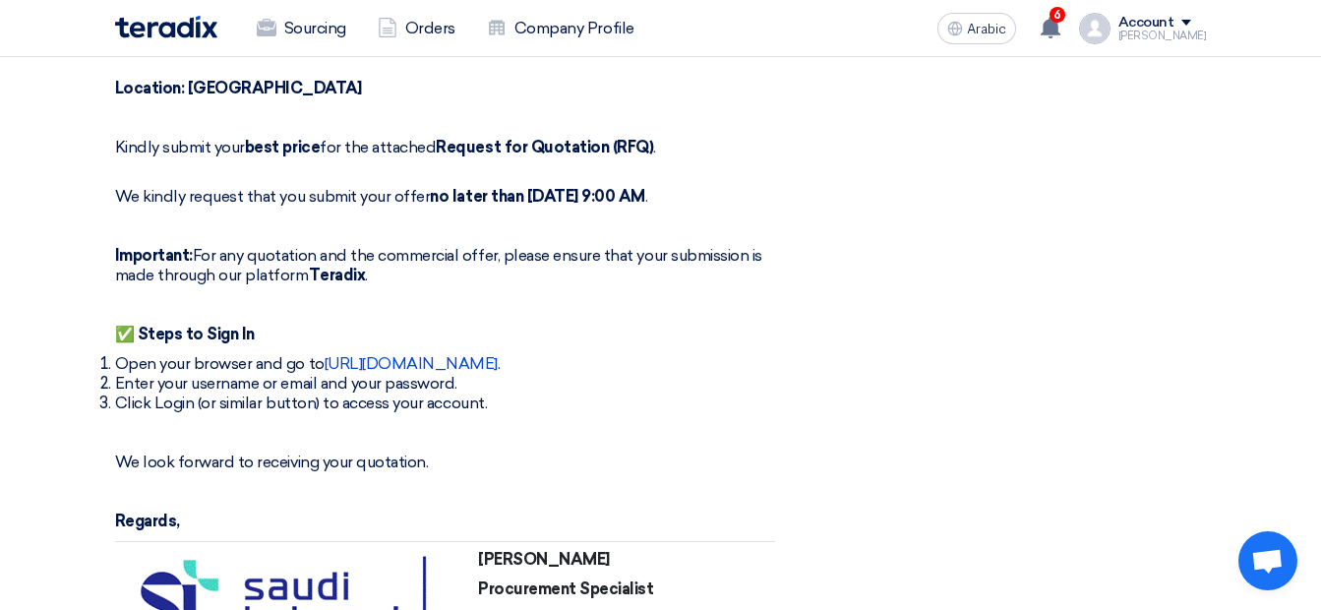
scroll to position [429, 0]
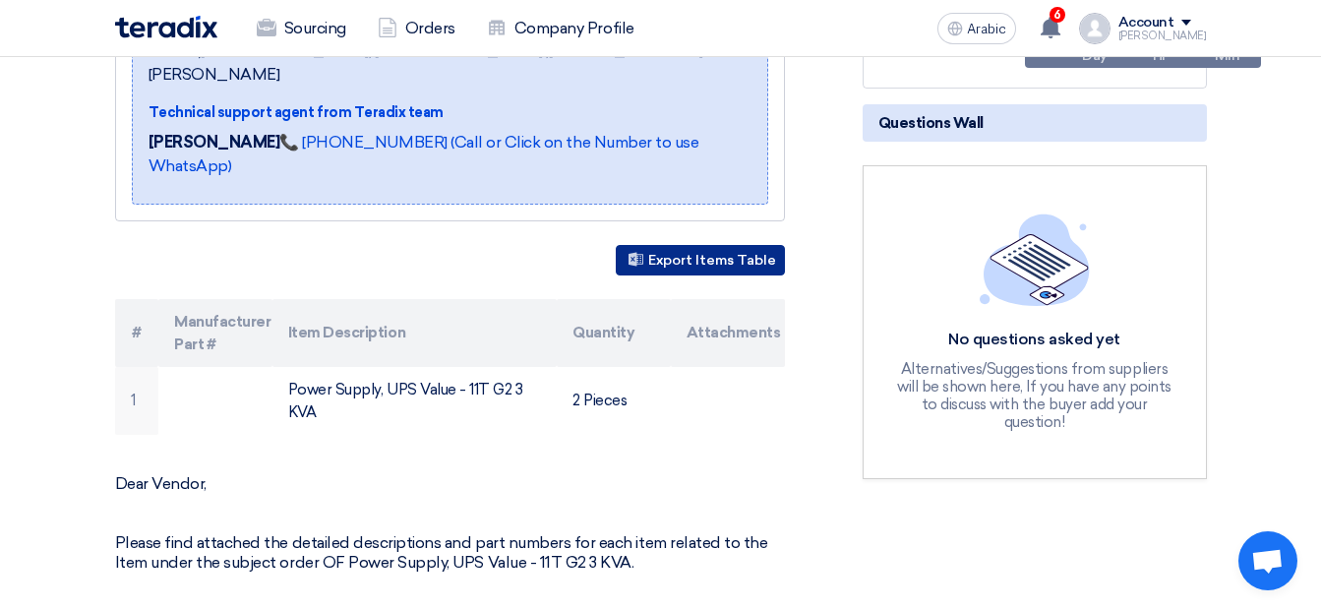
click at [754, 252] on font "Export Items Table" at bounding box center [712, 260] width 128 height 17
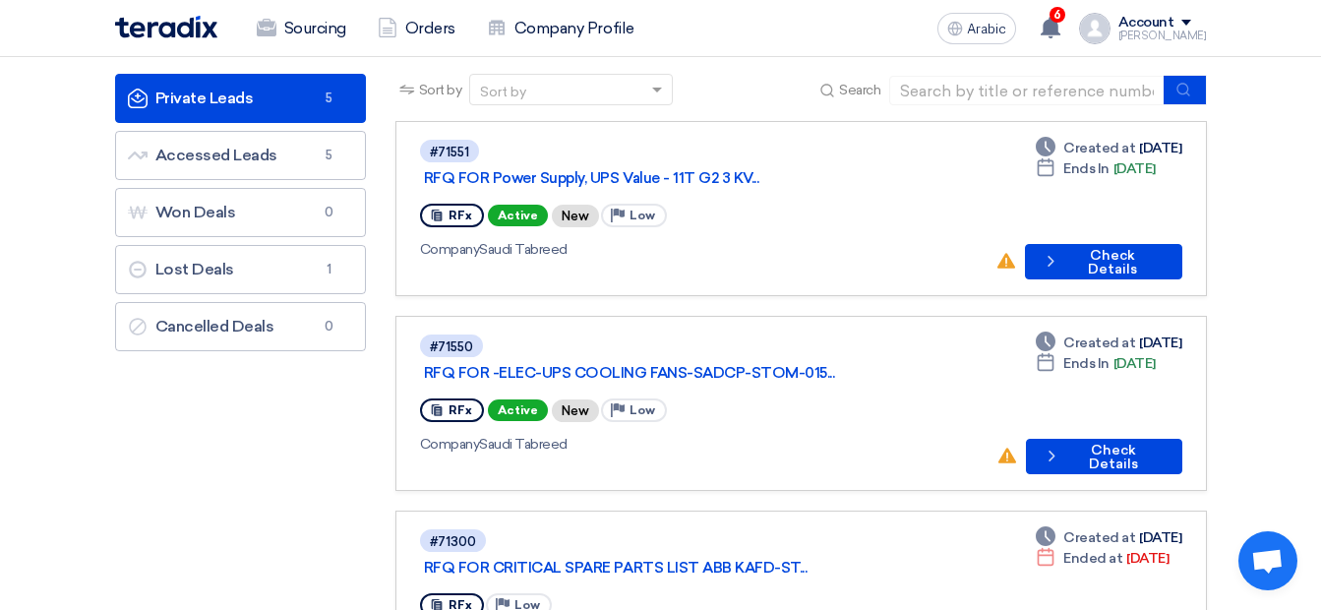
scroll to position [124, 0]
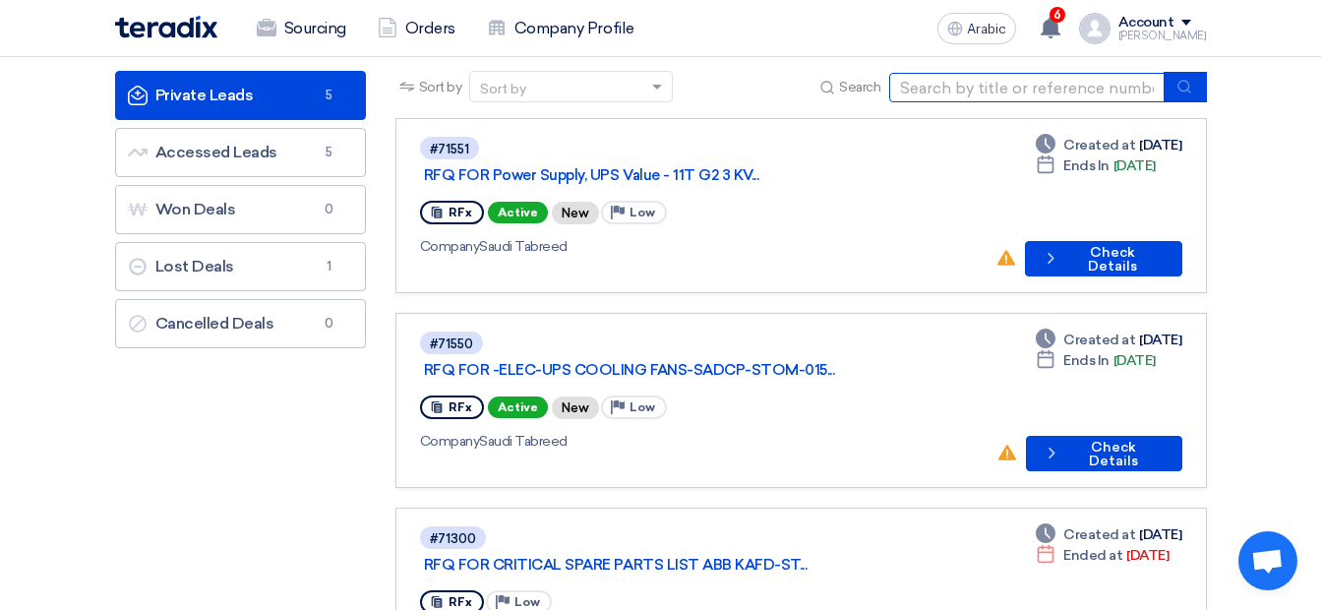
click at [1136, 91] on input at bounding box center [1026, 88] width 275 height 30
type input "71547"
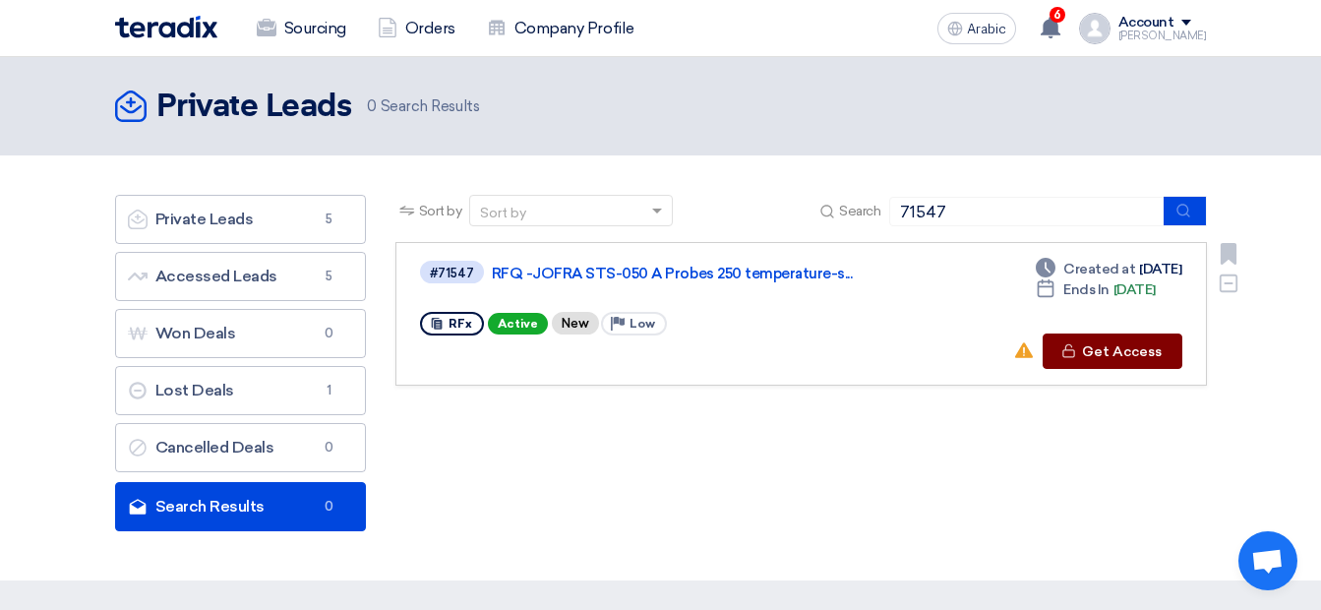
click at [1147, 345] on font "Get Access" at bounding box center [1122, 352] width 80 height 14
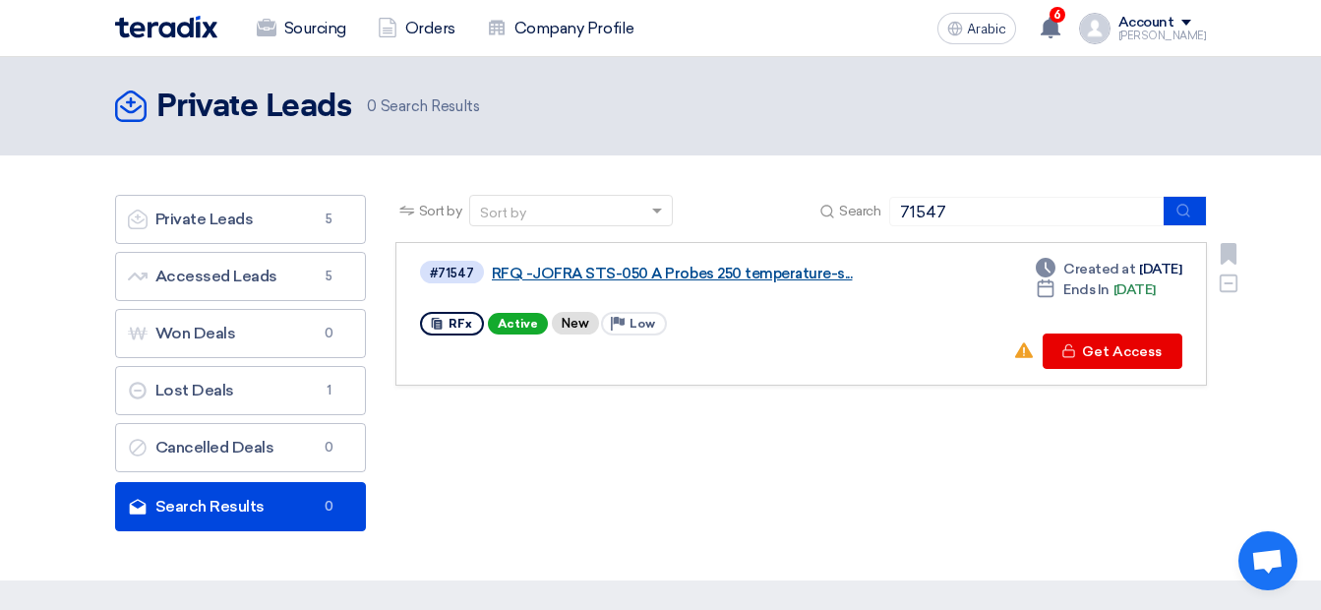
click at [782, 269] on link "RFQ -JOFRA STS-050 A Probes 250 temperature-s..." at bounding box center [738, 274] width 492 height 18
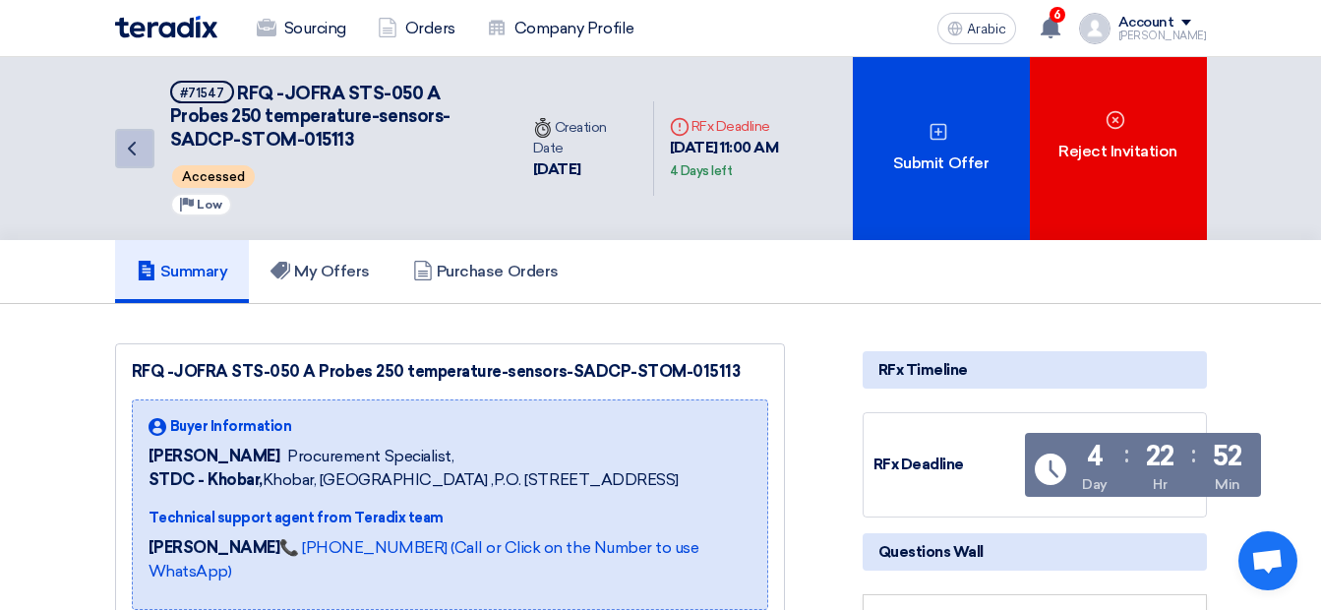
click at [140, 149] on icon "Back" at bounding box center [132, 149] width 24 height 24
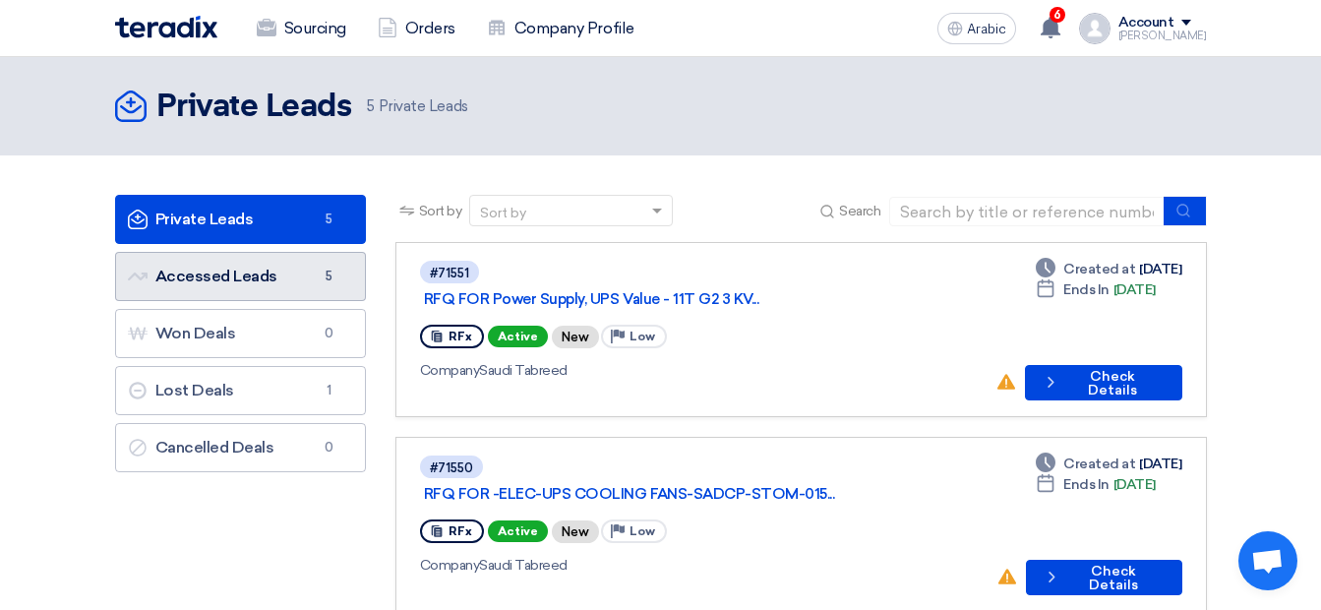
click at [251, 274] on font "Accessed Leads Accessed Leads" at bounding box center [203, 276] width 150 height 19
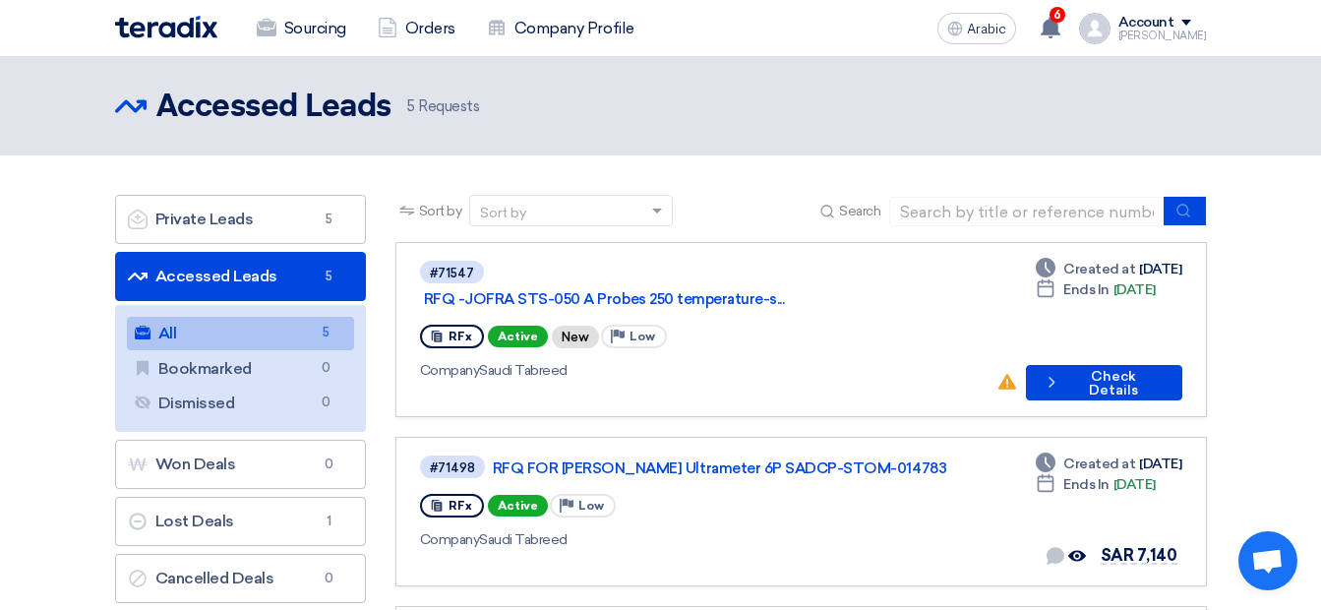
click at [296, 274] on link "Accessed Leads Accessed Leads 5" at bounding box center [240, 276] width 251 height 49
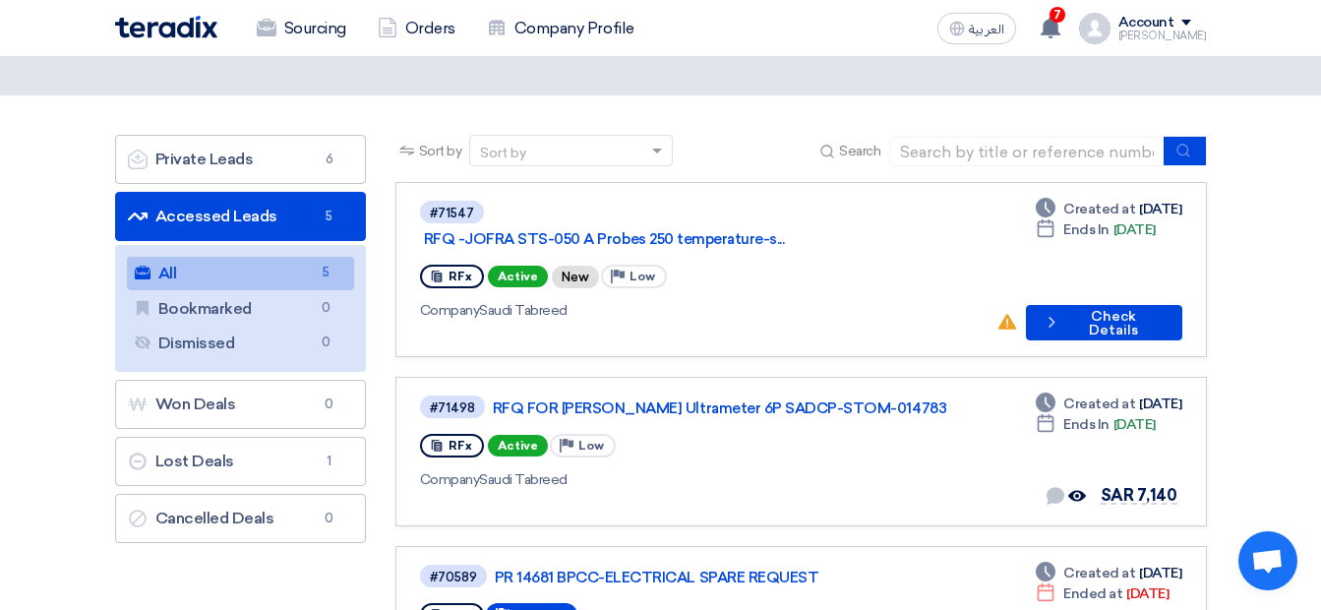
scroll to position [55, 0]
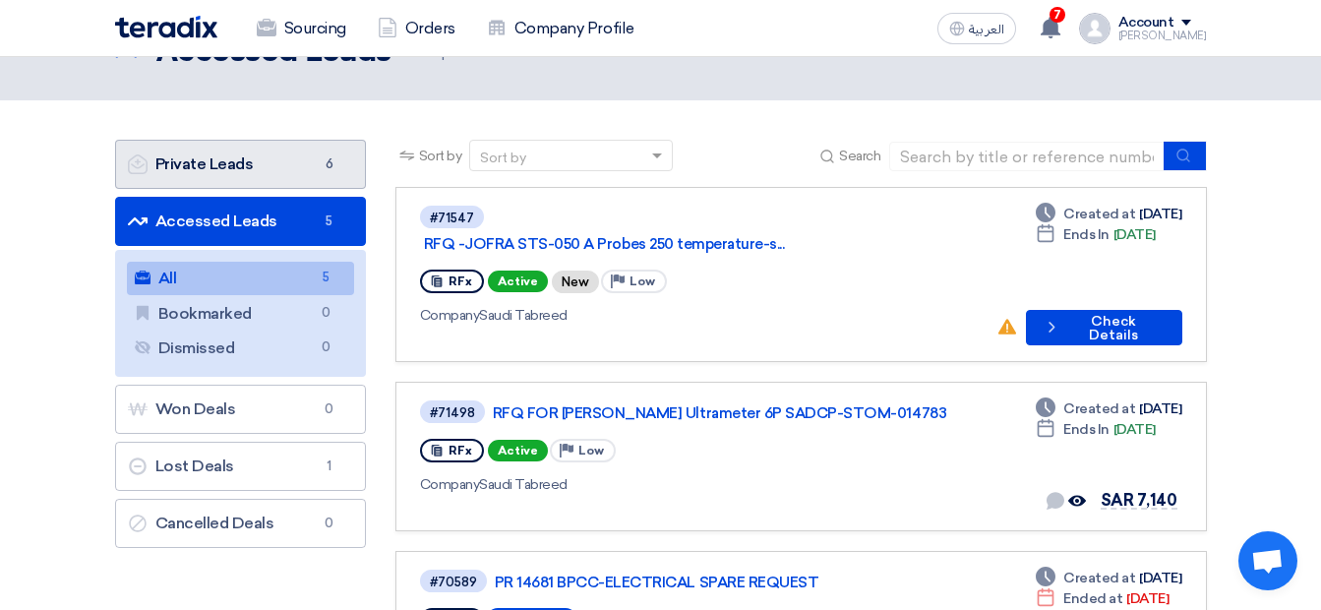
click at [248, 169] on link "Private Leads Private Leads 6" at bounding box center [240, 164] width 251 height 49
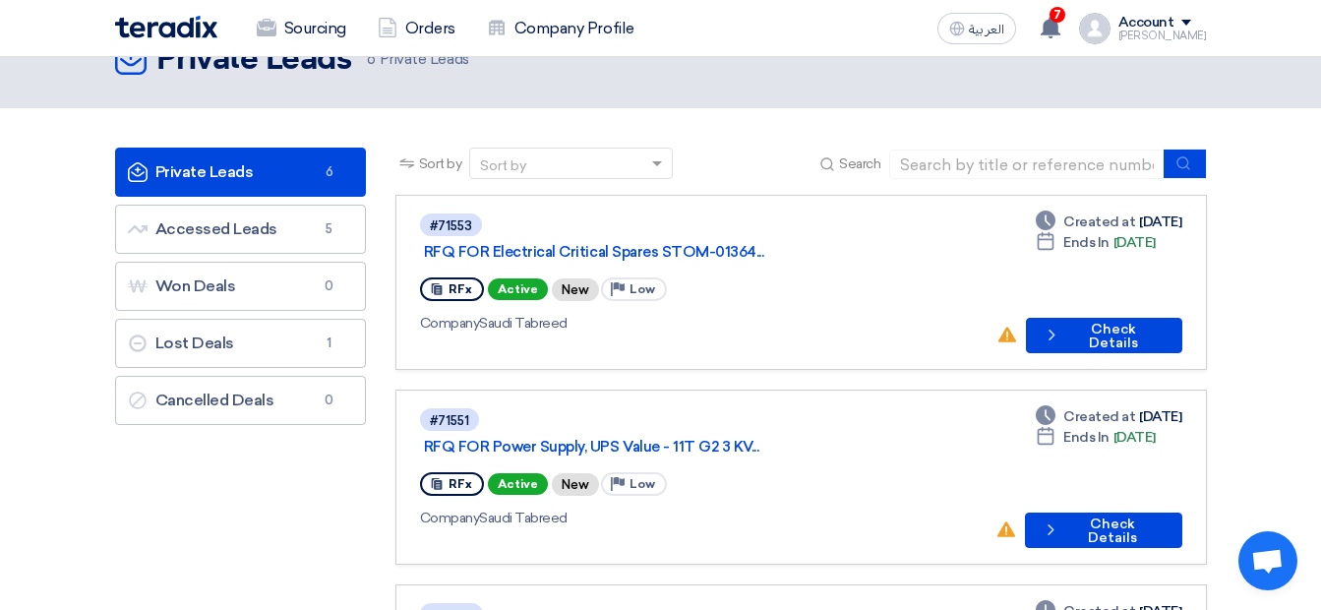
scroll to position [41, 0]
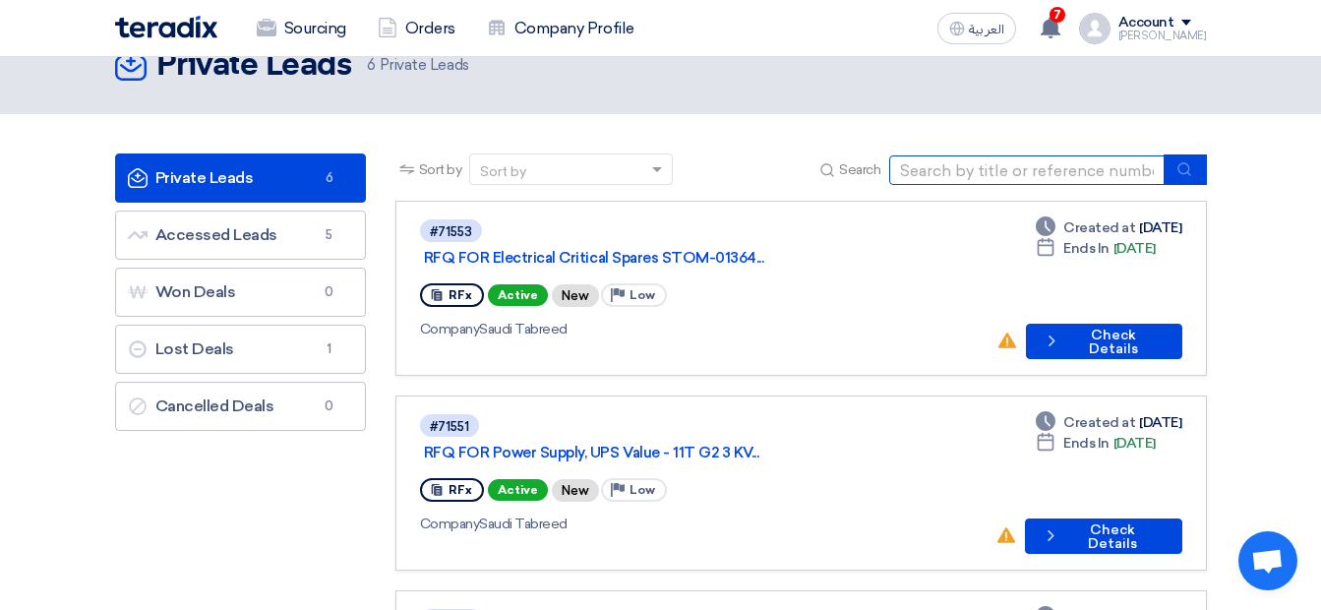
click at [927, 176] on input at bounding box center [1026, 170] width 275 height 30
type input "71552"
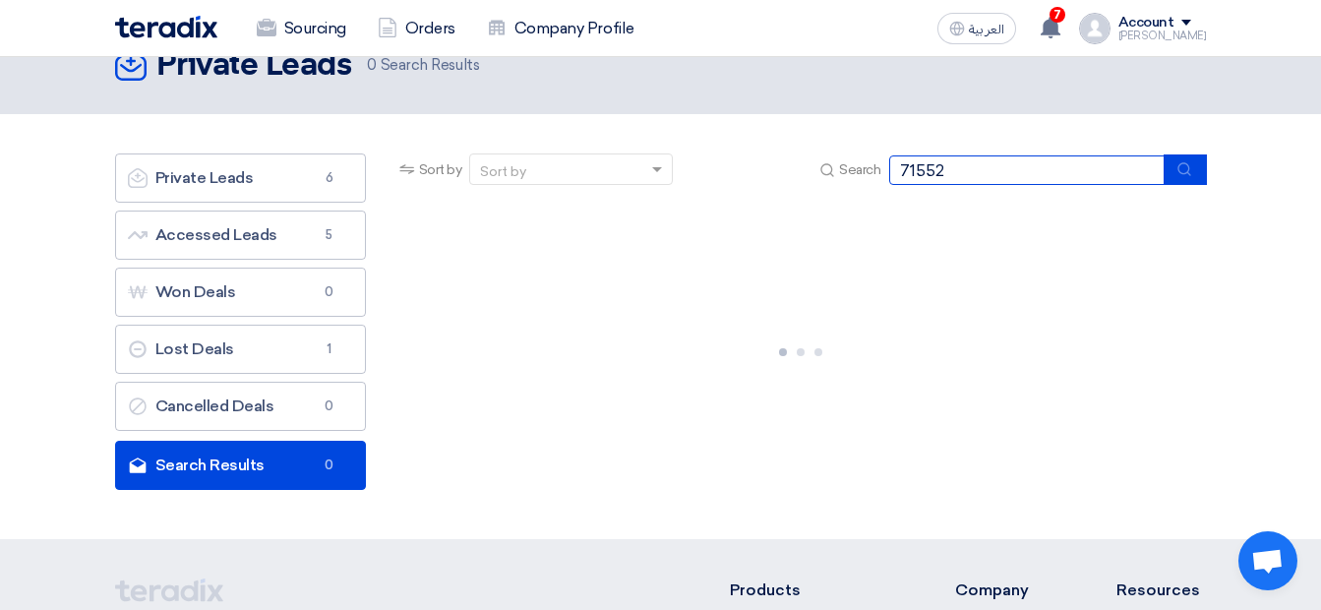
scroll to position [0, 0]
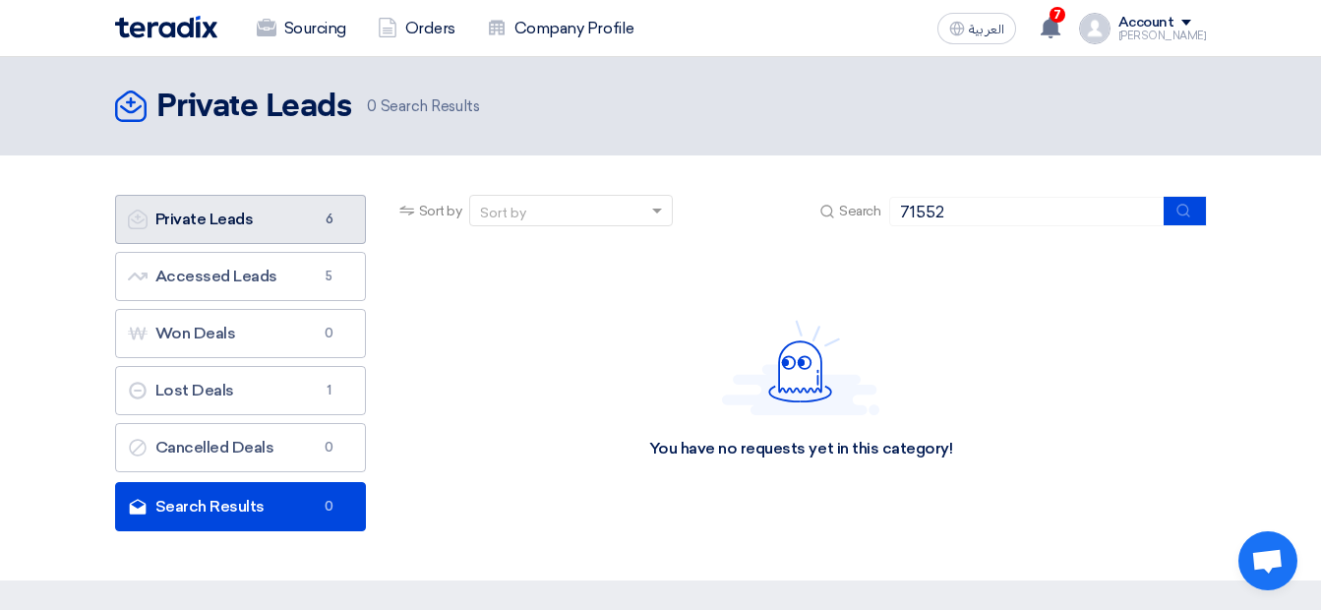
click at [272, 221] on link "Private Leads Private Leads 6" at bounding box center [240, 219] width 251 height 49
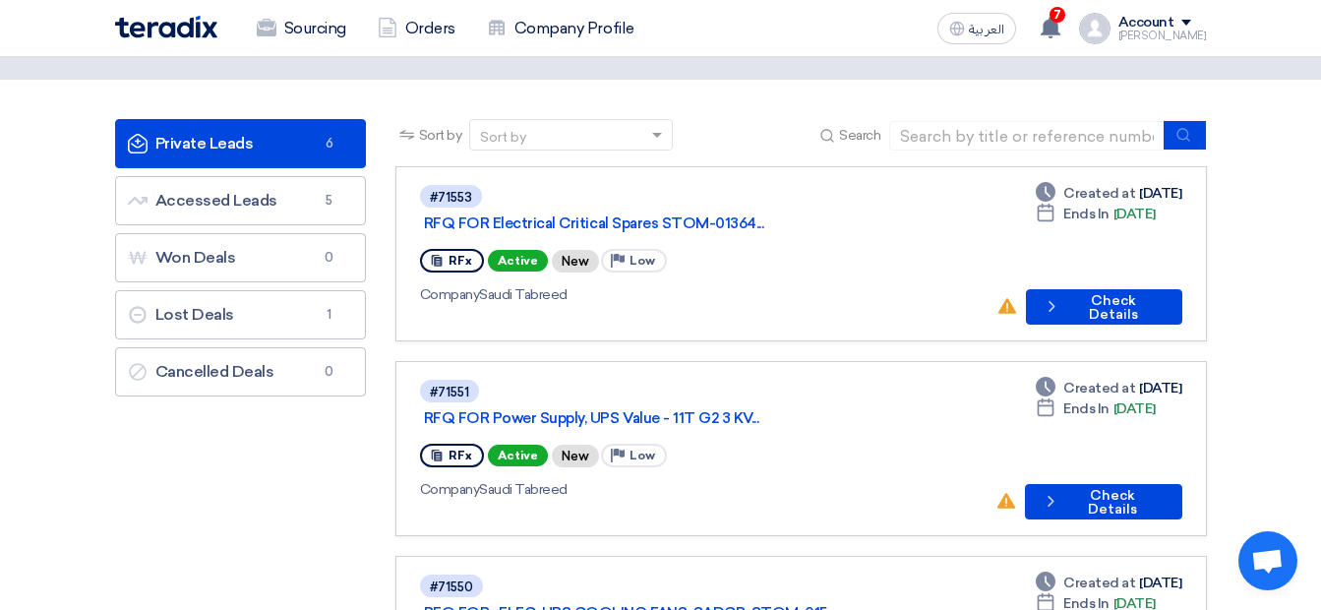
scroll to position [79, 0]
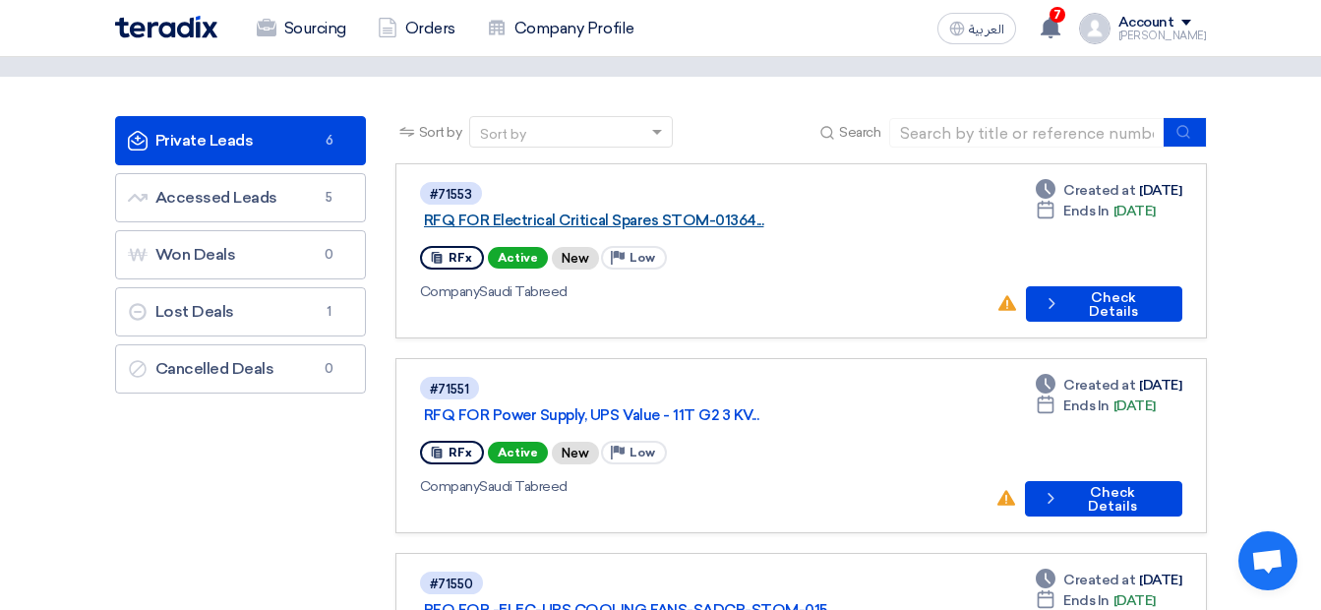
click at [590, 212] on link "RFQ FOR Electrical Critical Spares STOM-01364..." at bounding box center [670, 221] width 492 height 18
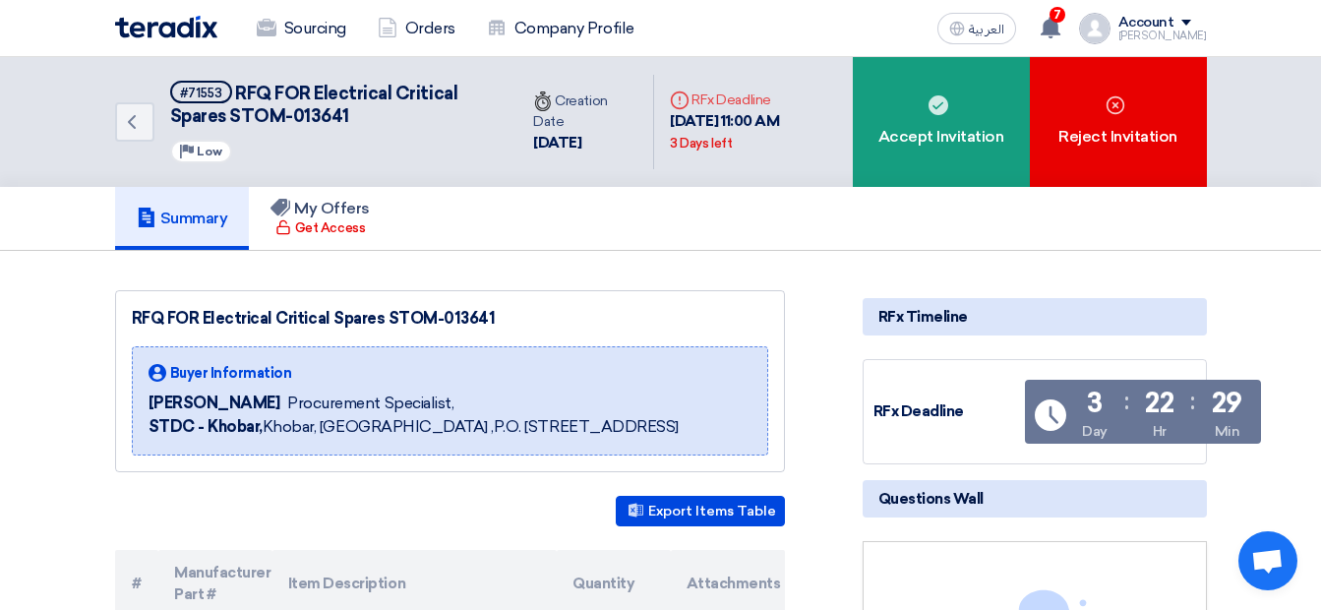
click at [678, 312] on div "RFQ FOR Electrical Critical Spares STOM-013641" at bounding box center [450, 319] width 636 height 24
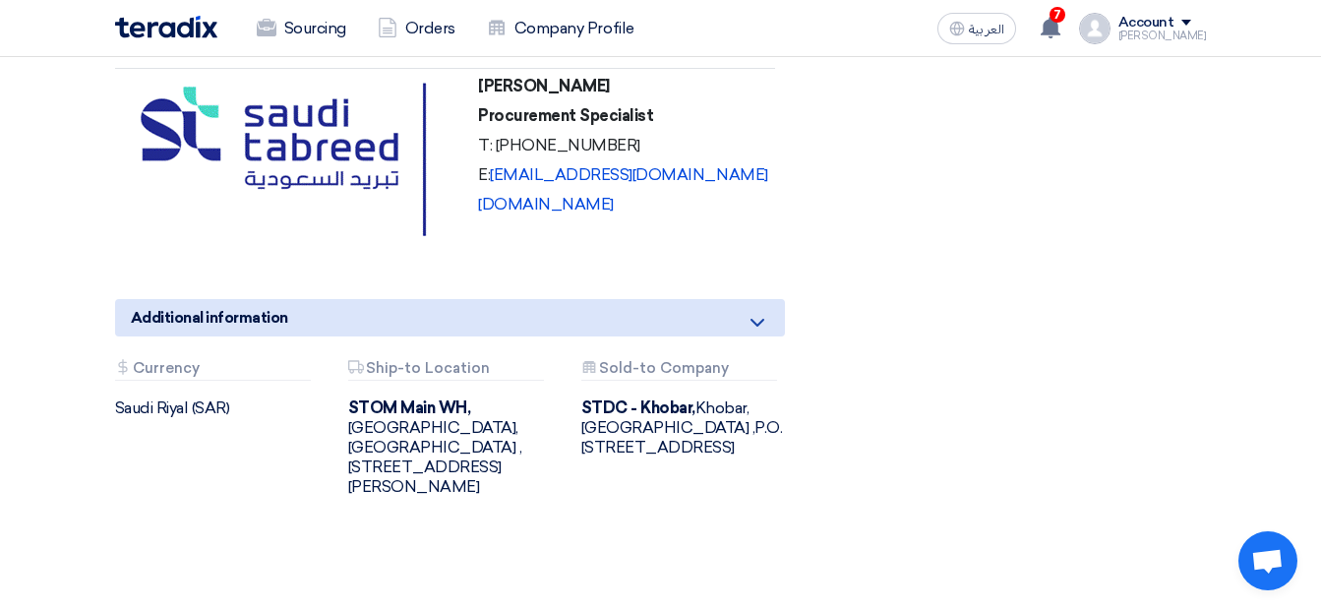
scroll to position [1456, 0]
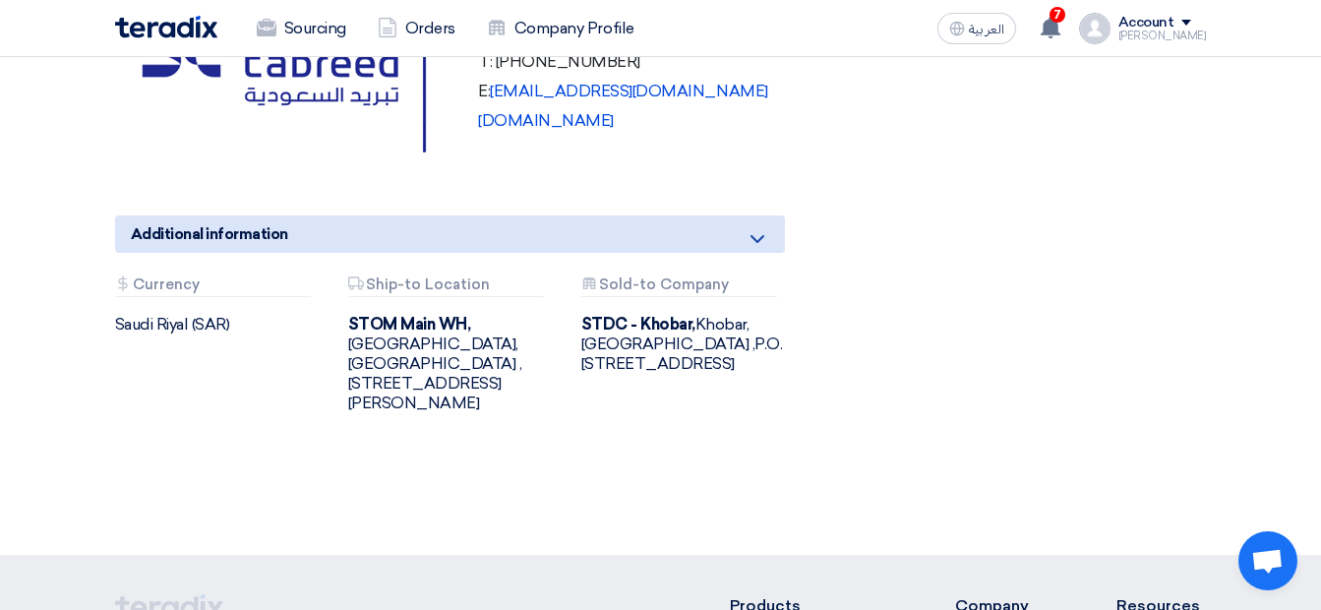
click at [577, 245] on div "Additional information" at bounding box center [450, 233] width 670 height 37
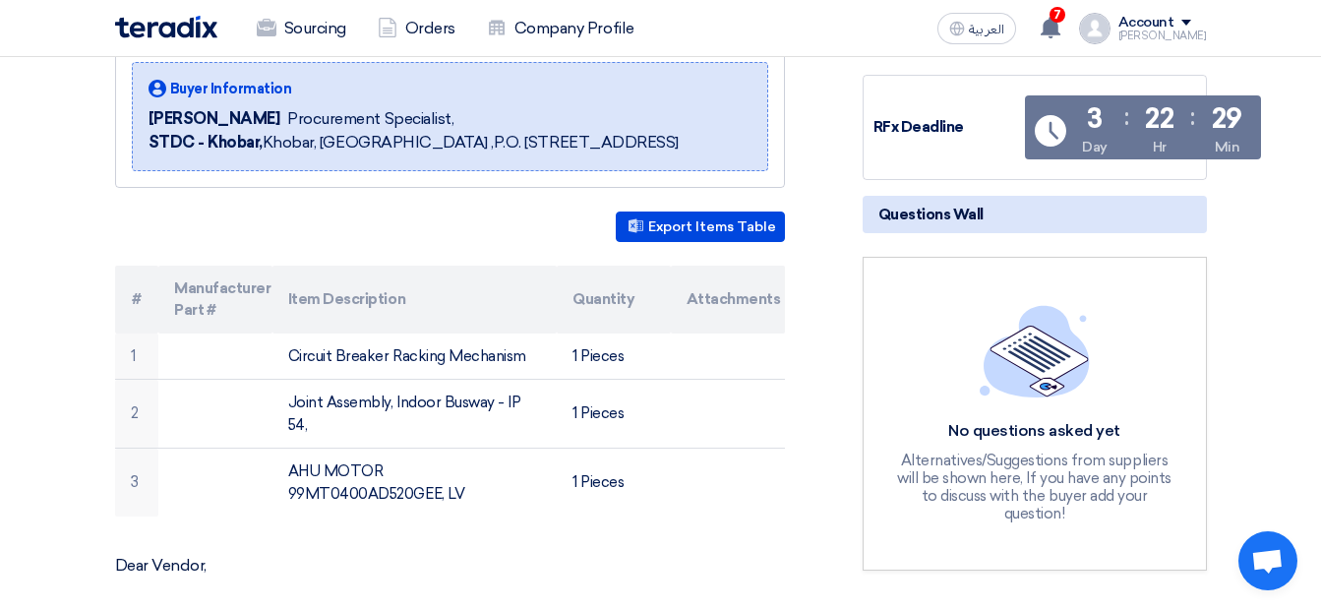
scroll to position [157, 0]
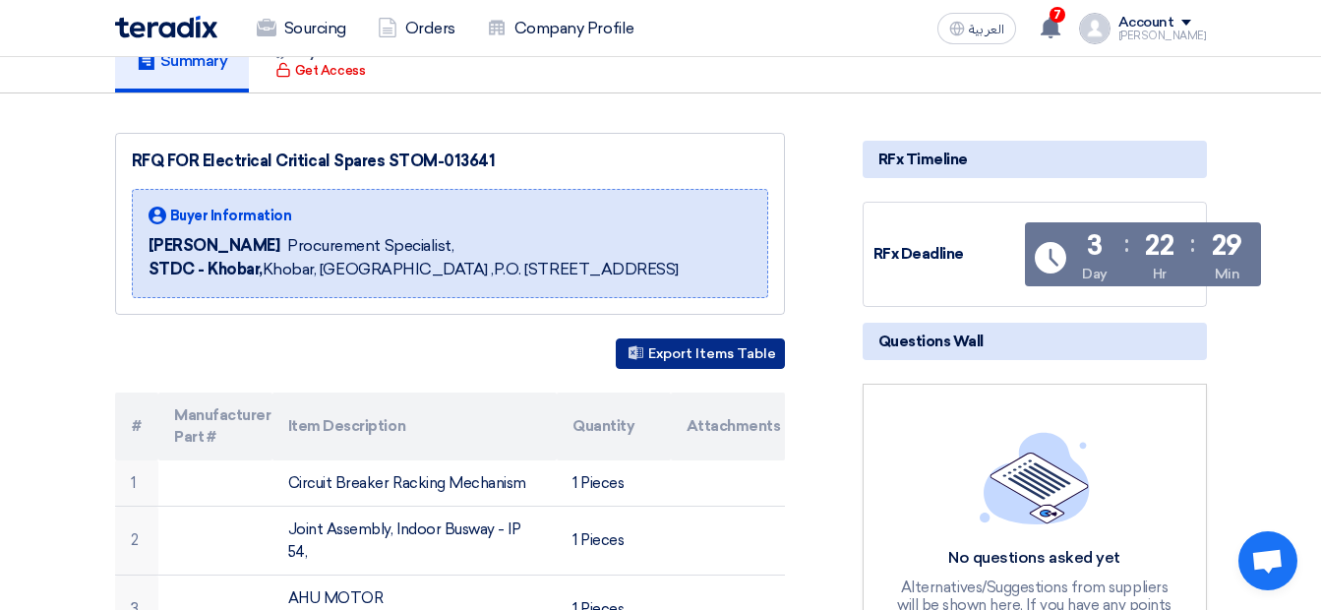
click at [706, 369] on button "Export Items Table" at bounding box center [700, 353] width 169 height 30
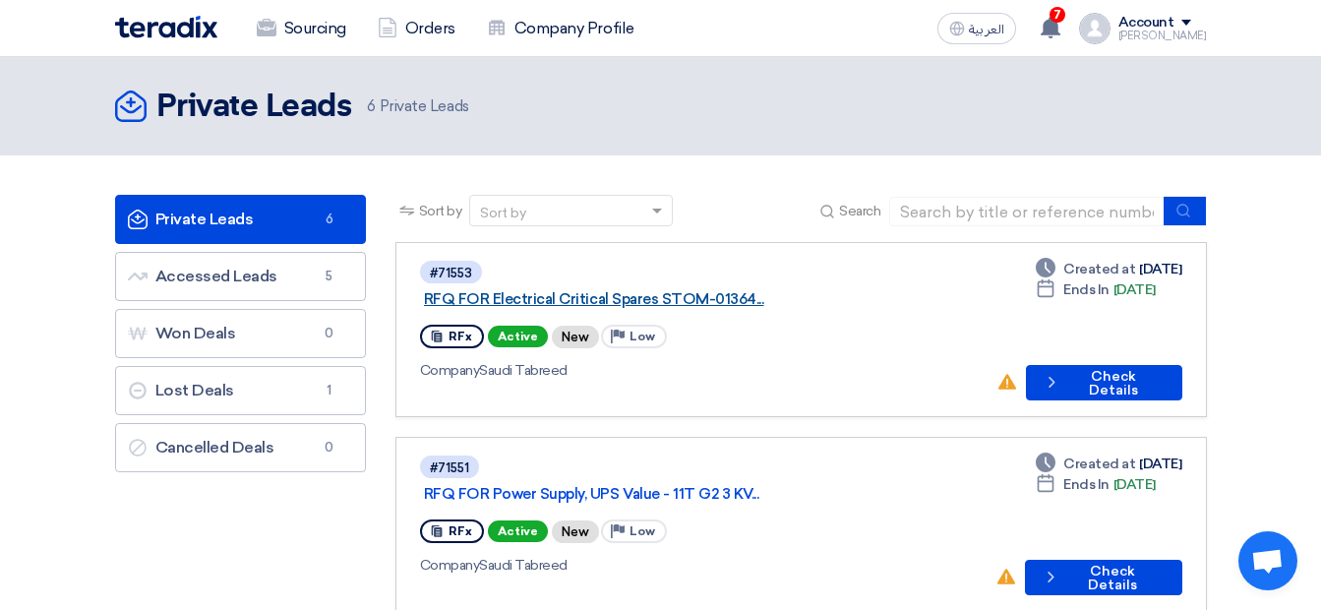
click at [707, 290] on link "RFQ FOR Electrical Critical Spares STOM-01364..." at bounding box center [670, 299] width 492 height 18
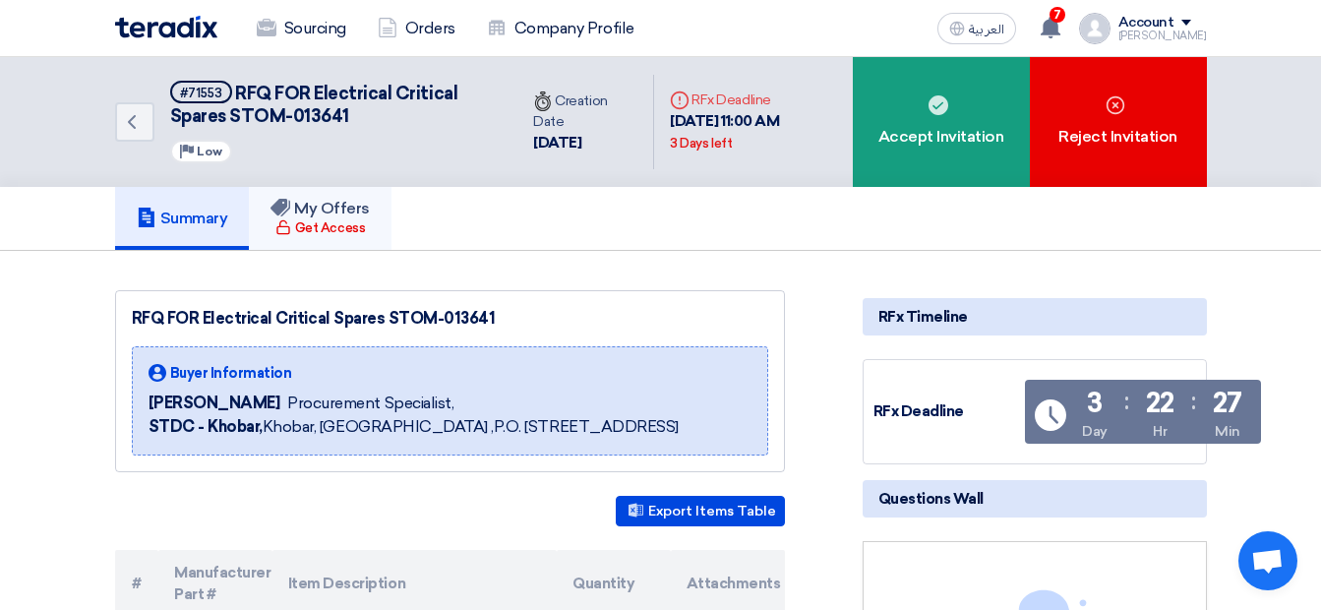
click at [357, 225] on div "Get Access" at bounding box center [320, 228] width 90 height 20
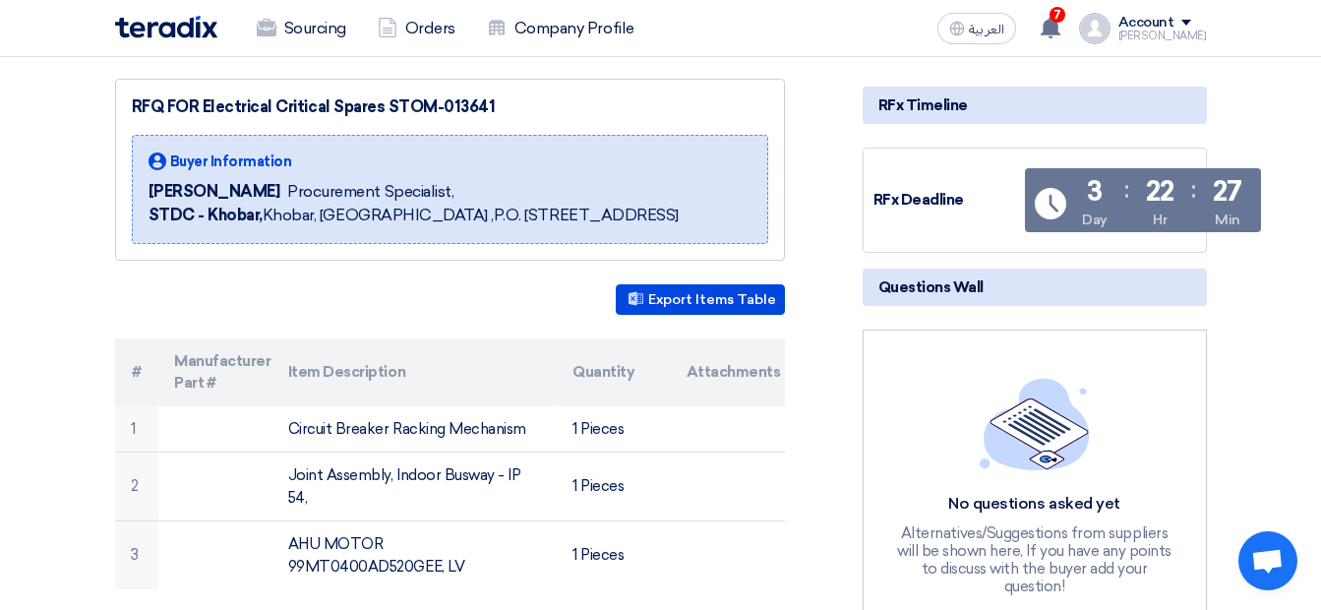
scroll to position [393, 0]
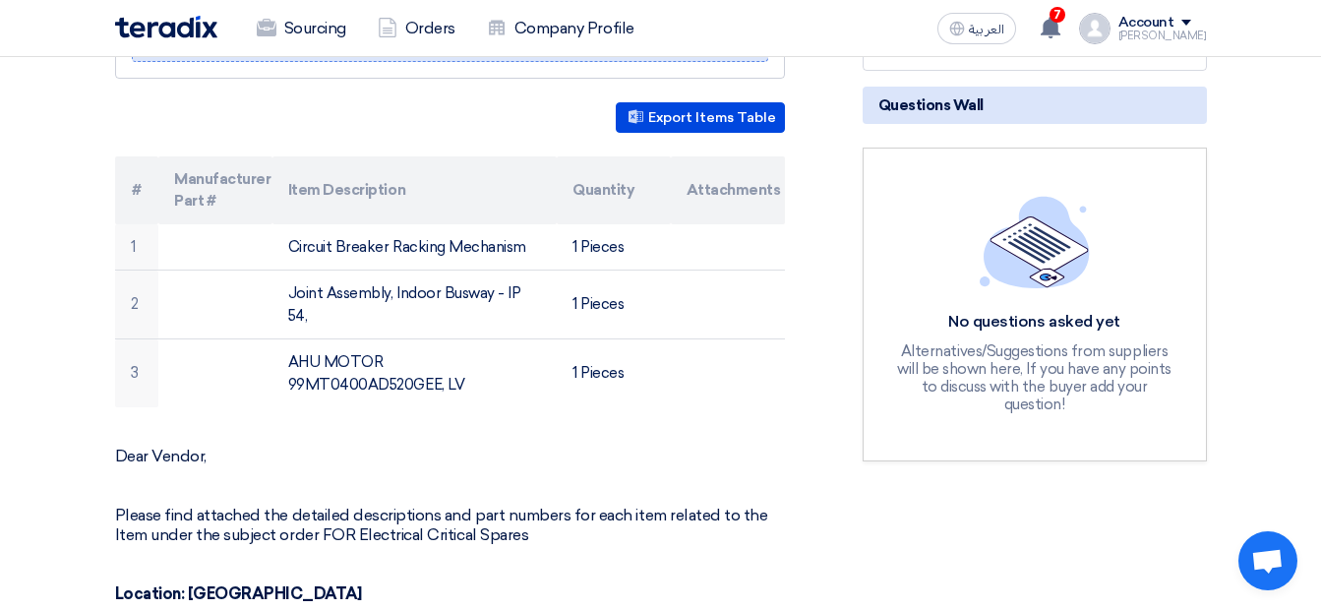
click at [357, 224] on th "Item Description" at bounding box center [414, 190] width 284 height 68
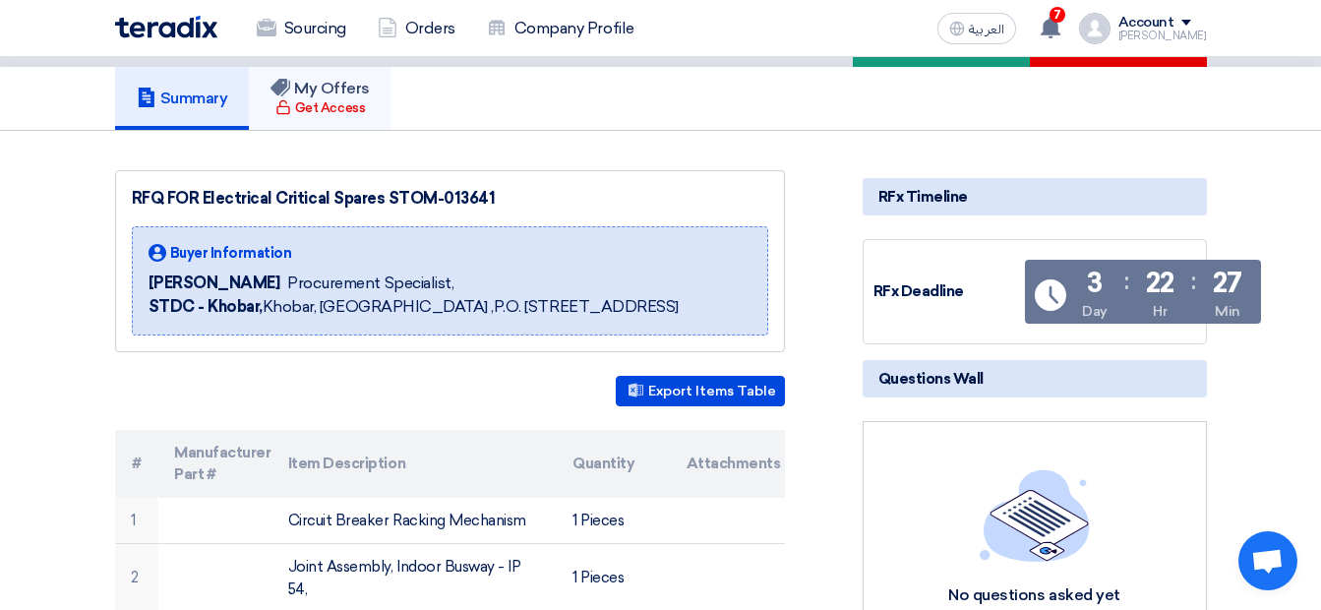
scroll to position [0, 0]
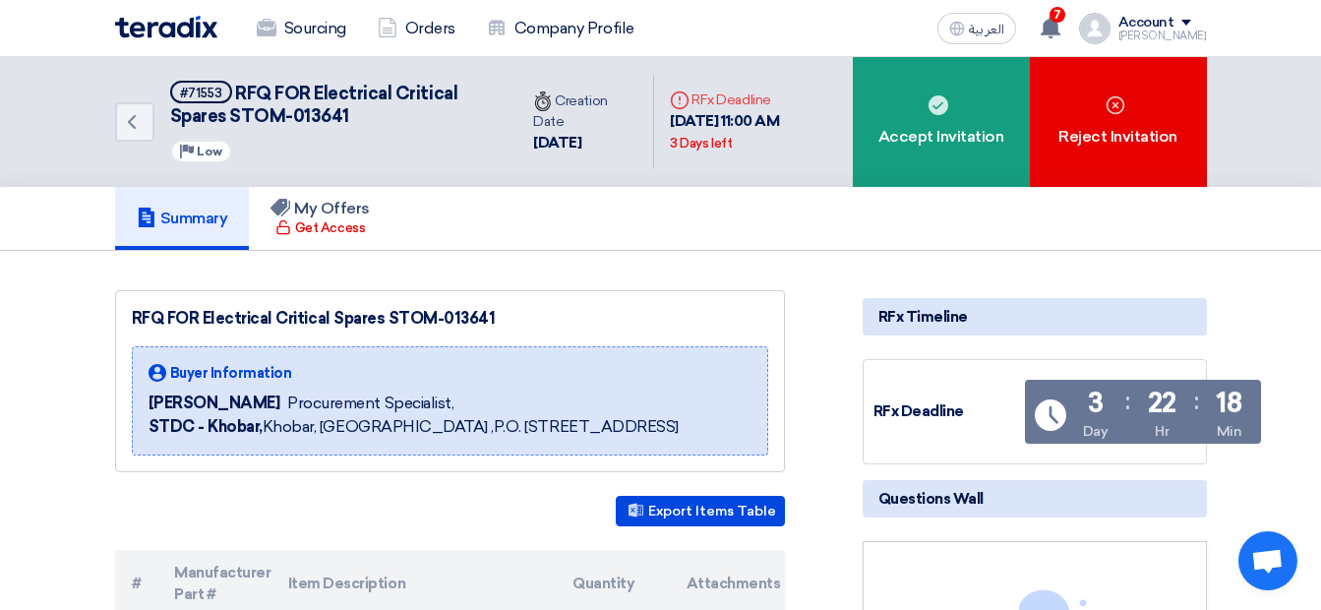
click at [1175, 24] on div "Account" at bounding box center [1147, 23] width 56 height 17
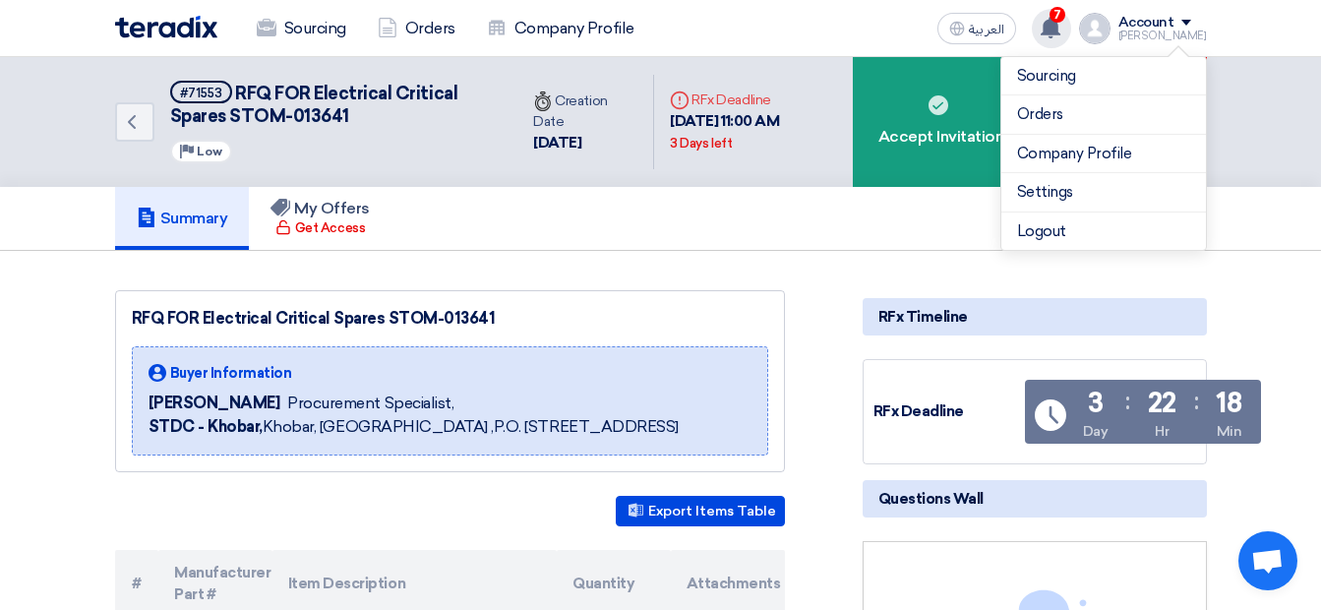
click at [1061, 26] on icon at bounding box center [1051, 28] width 22 height 22
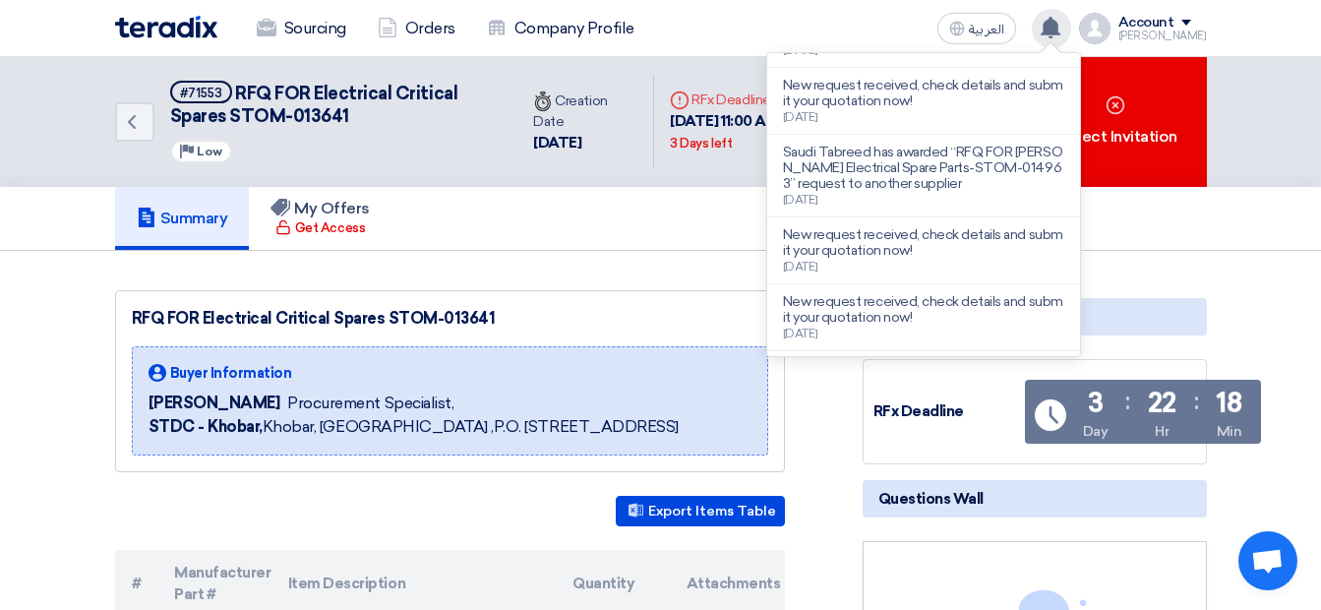
scroll to position [439, 0]
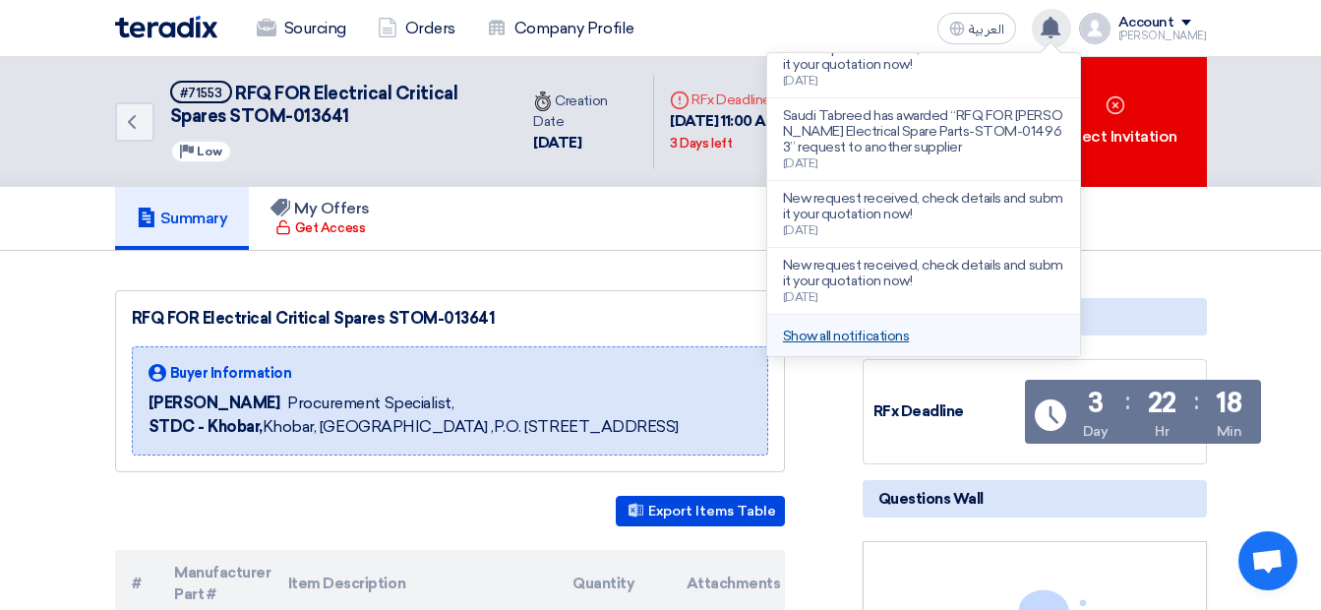
click at [909, 337] on link "Show all notifications" at bounding box center [846, 336] width 126 height 17
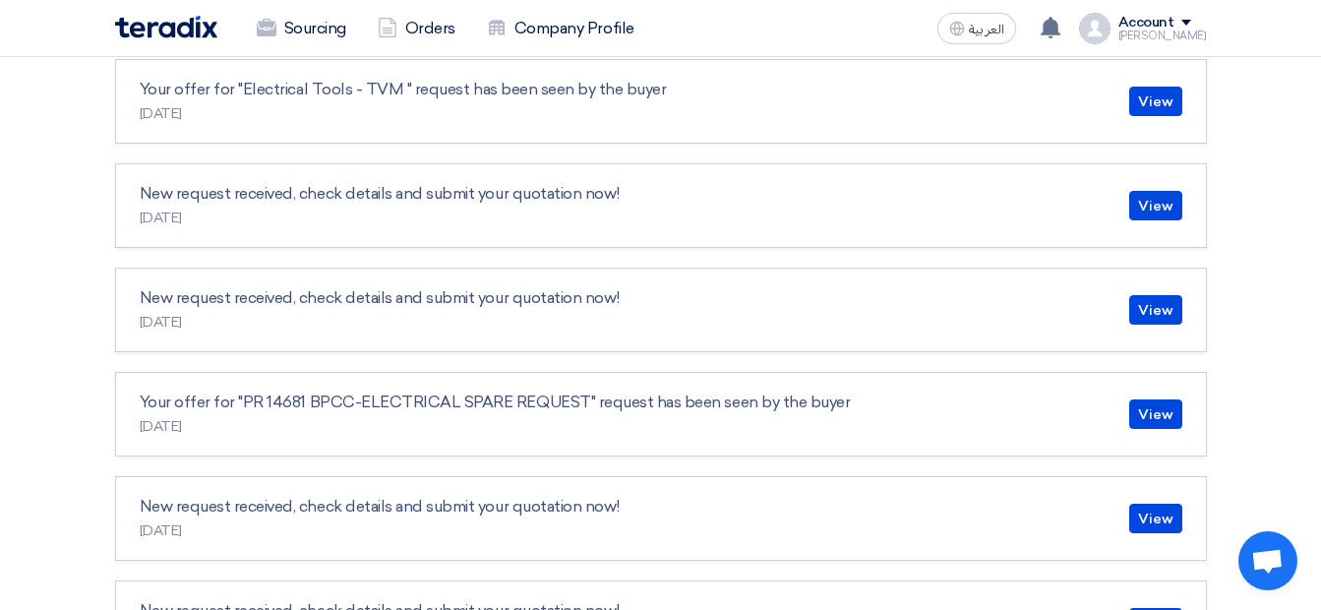
scroll to position [1809, 0]
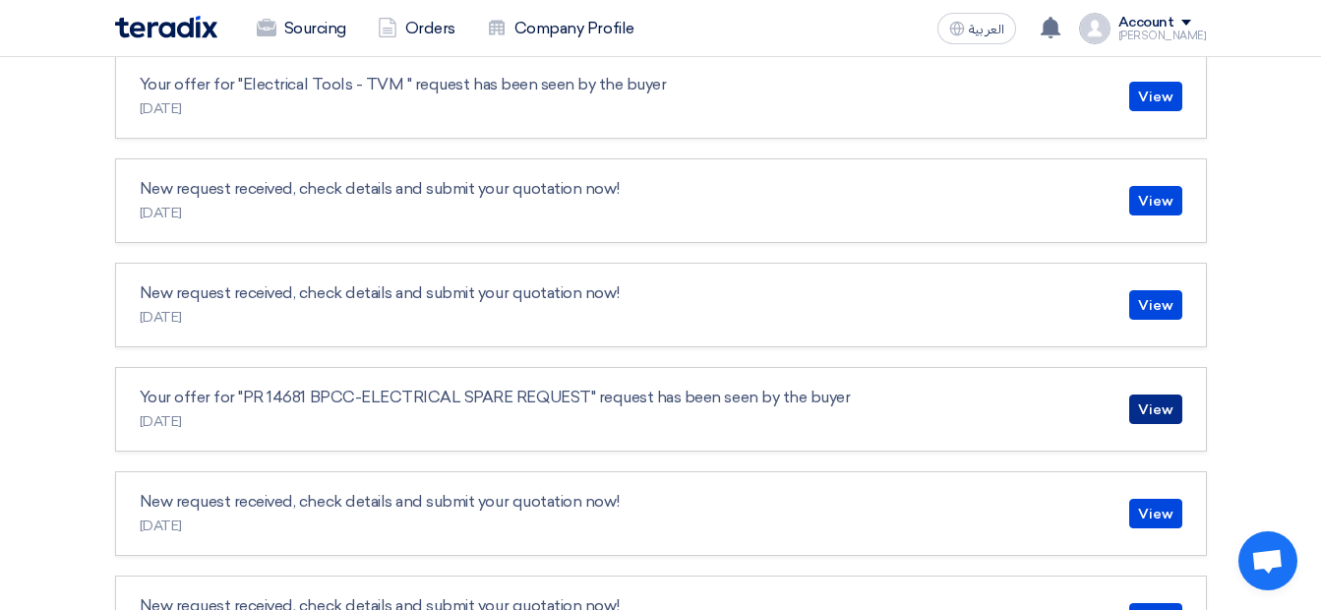
click at [1167, 417] on link "View" at bounding box center [1155, 409] width 53 height 30
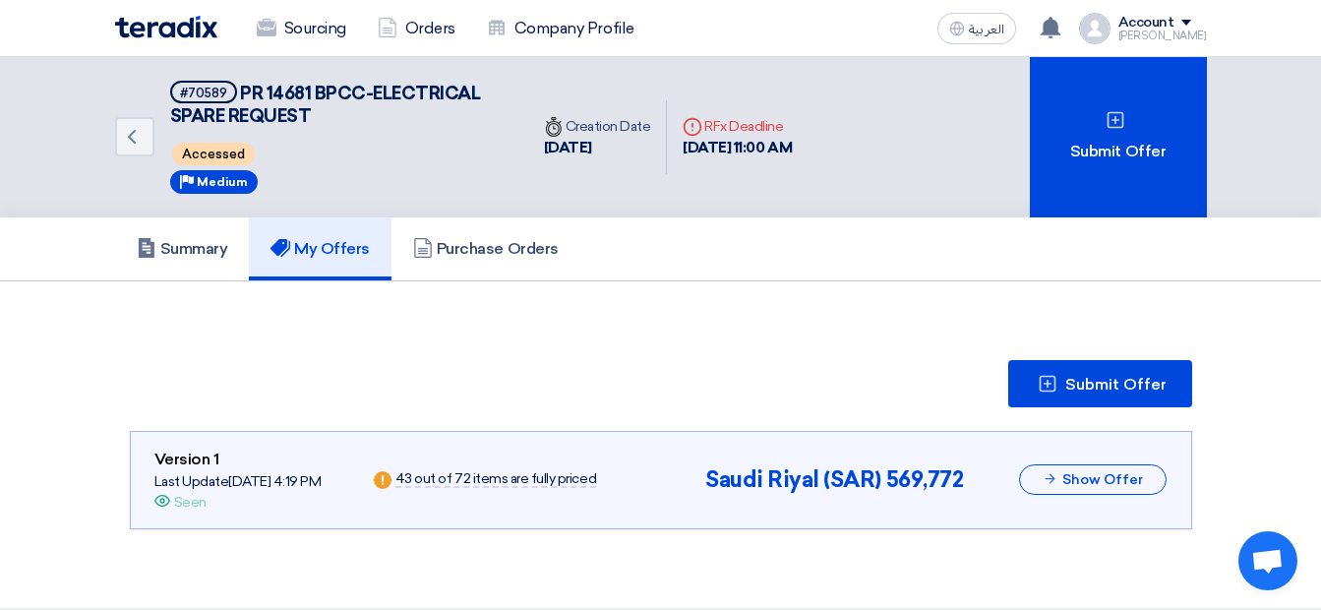
click at [1134, 29] on div "Account" at bounding box center [1147, 23] width 56 height 17
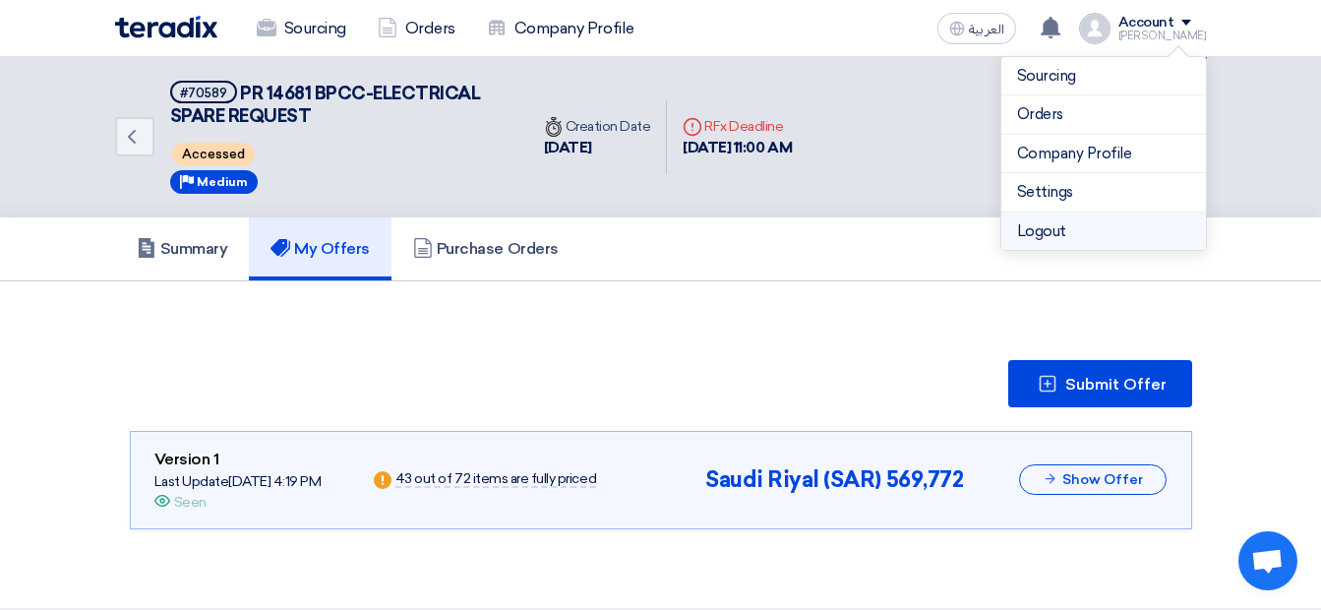
click at [1065, 225] on li "Logout" at bounding box center [1103, 231] width 205 height 38
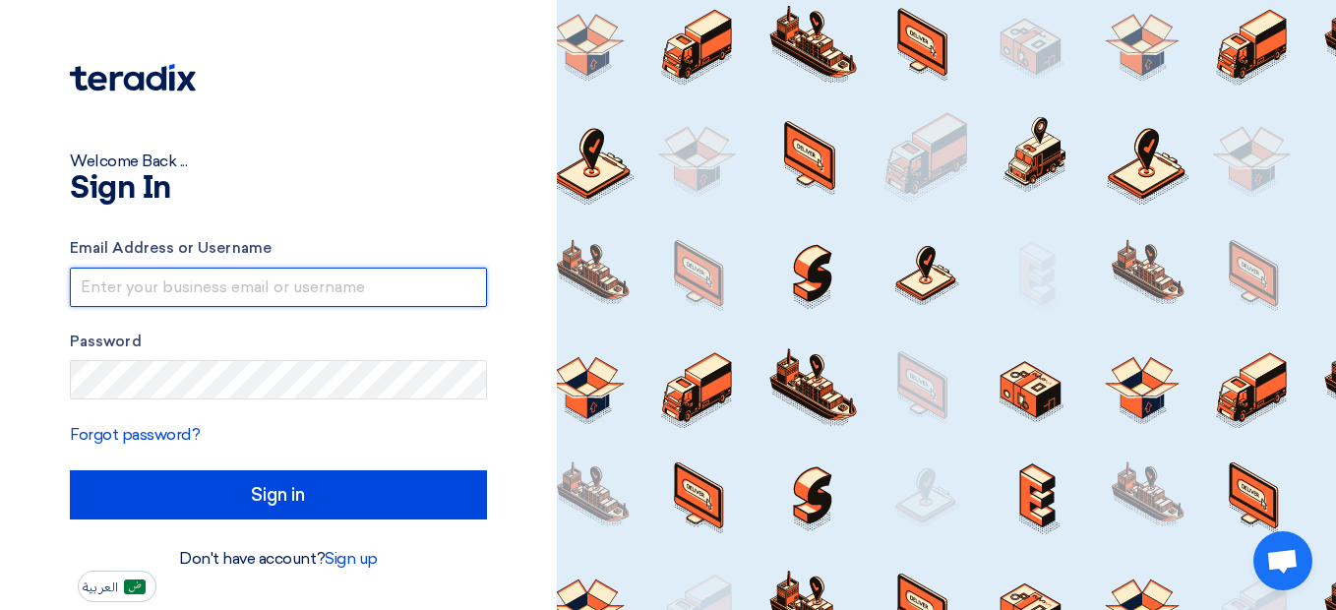
click at [361, 274] on input "text" at bounding box center [278, 287] width 417 height 39
type input "[EMAIL_ADDRESS][DOMAIN_NAME]"
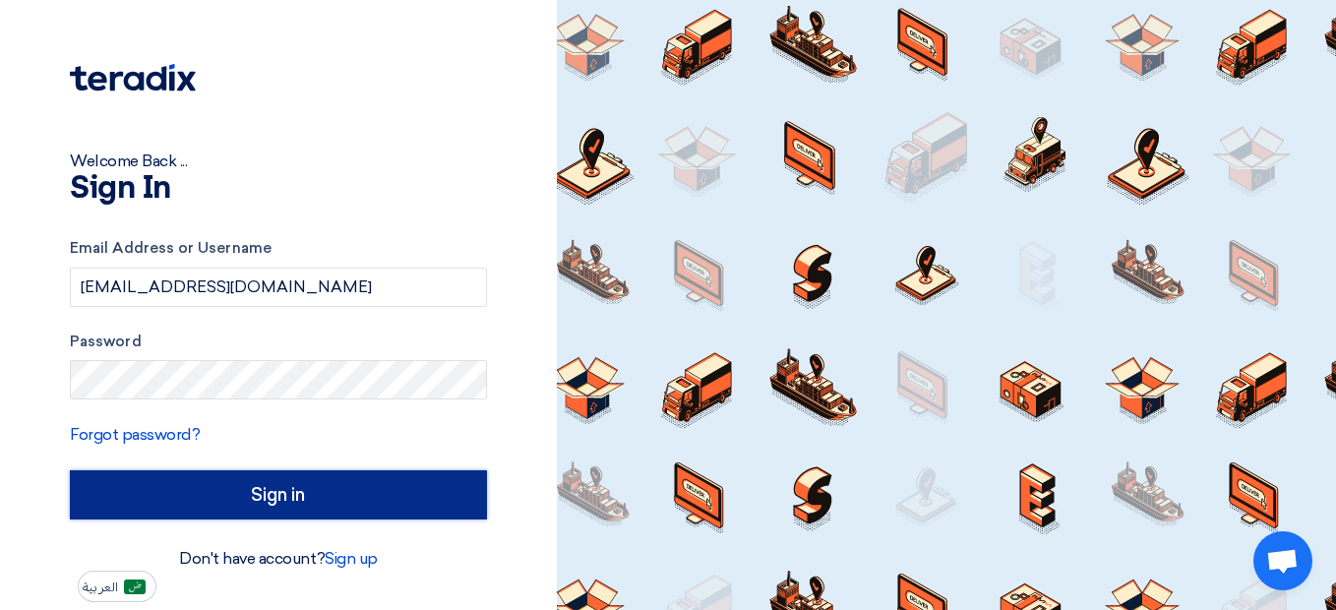
click at [228, 504] on input "Sign in" at bounding box center [278, 494] width 417 height 49
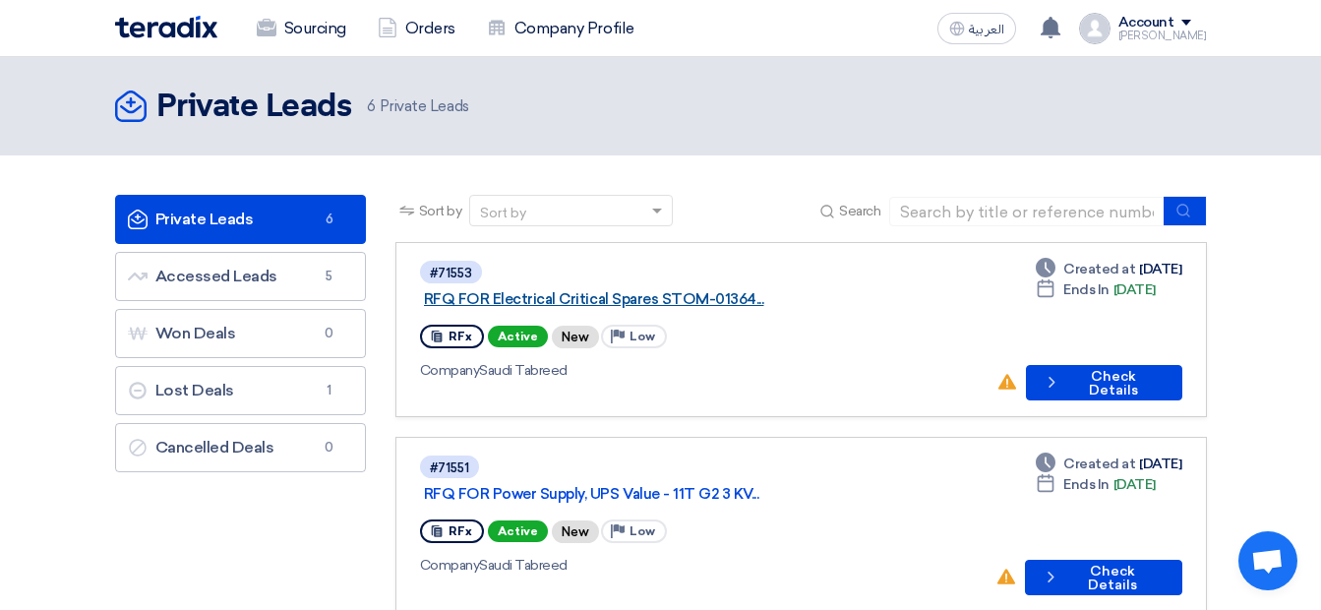
click at [522, 290] on link "RFQ FOR Electrical Critical Spares STOM-01364..." at bounding box center [670, 299] width 492 height 18
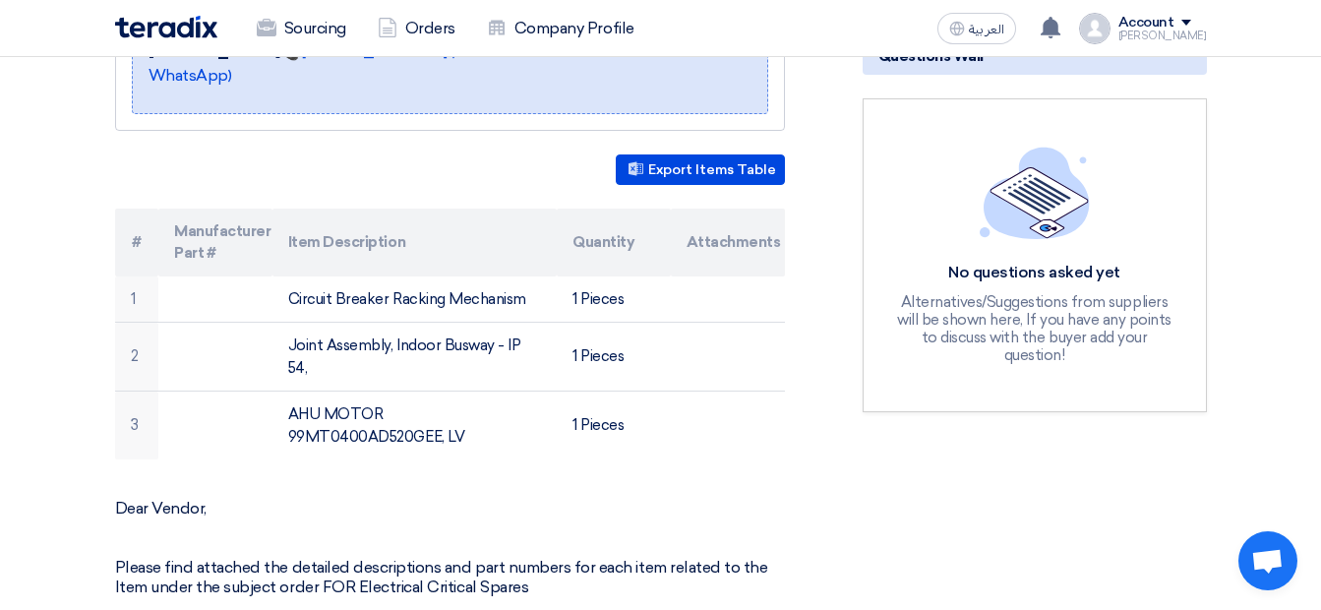
scroll to position [478, 0]
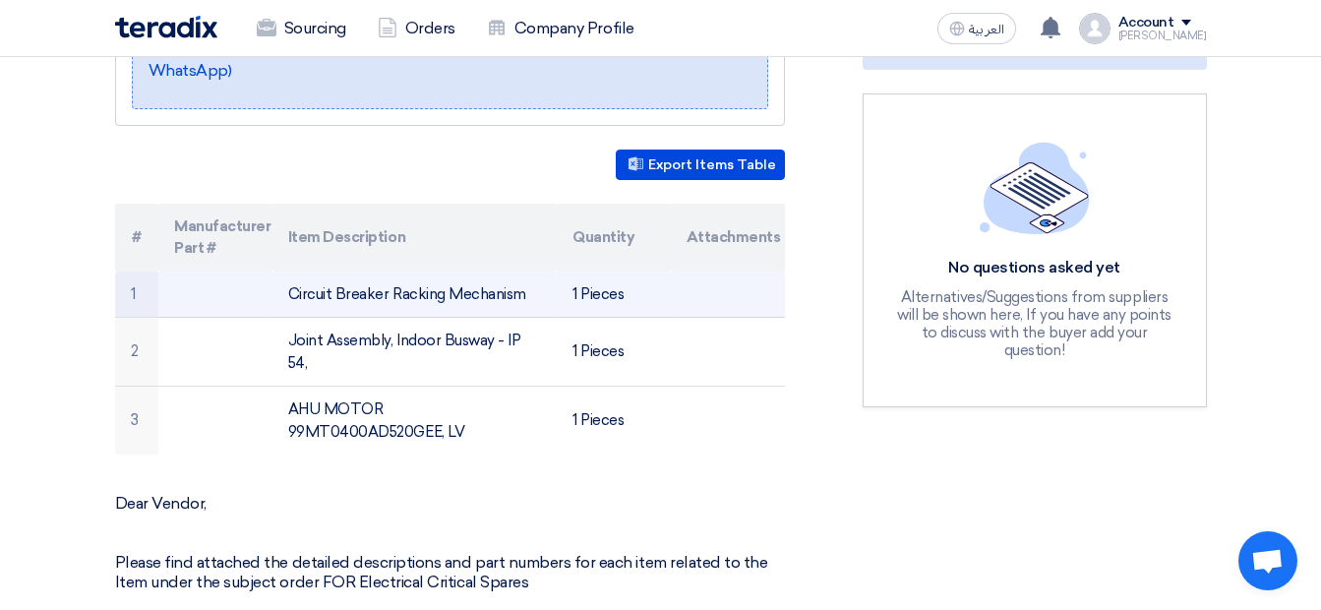
click at [713, 296] on td at bounding box center [728, 295] width 114 height 46
click at [586, 312] on td "1 Pieces" at bounding box center [614, 295] width 114 height 46
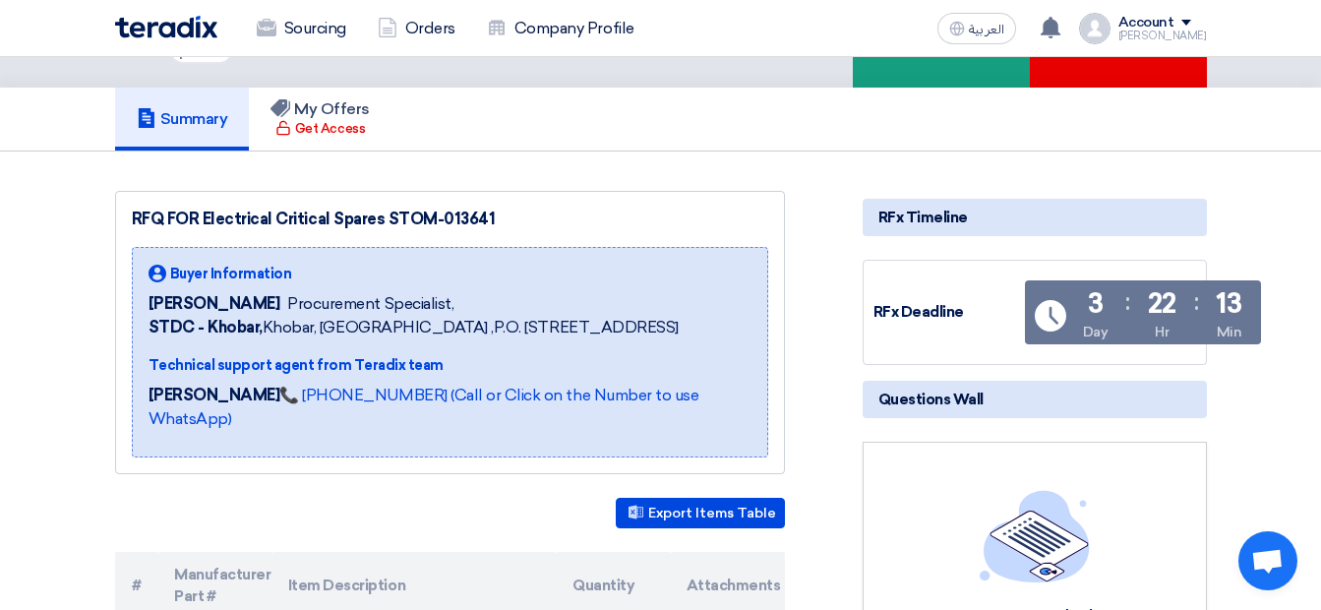
scroll to position [0, 0]
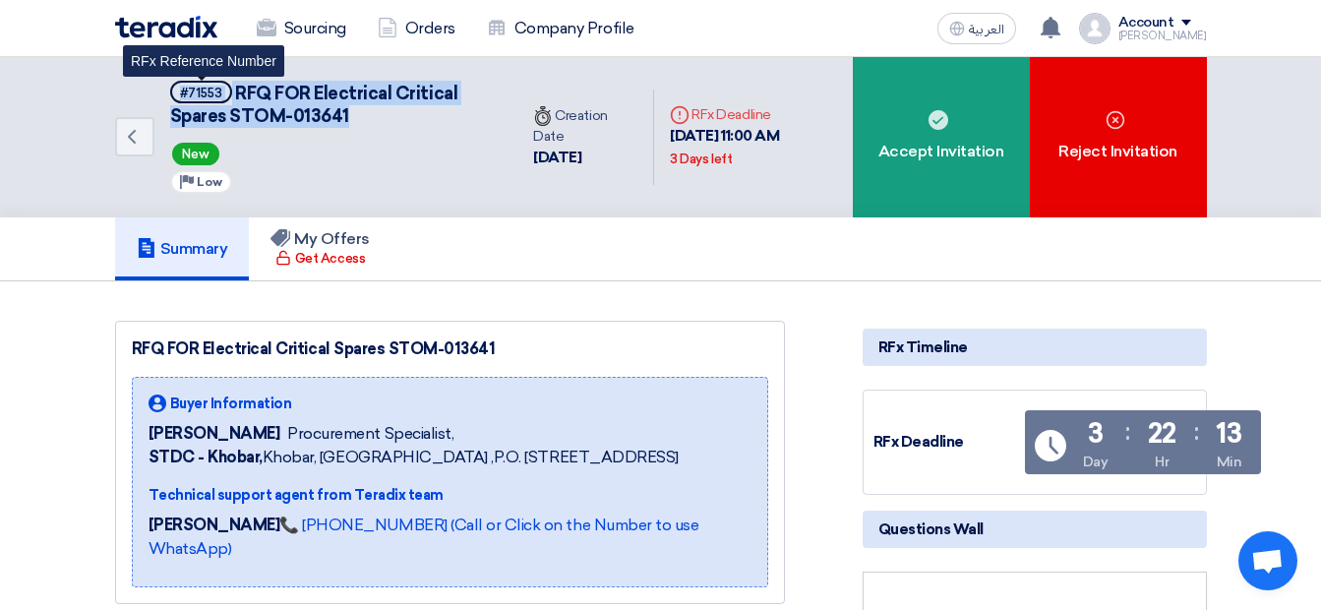
drag, startPoint x: 353, startPoint y: 111, endPoint x: 173, endPoint y: 90, distance: 181.3
click at [173, 90] on h5 "#71553 RFQ FOR Electrical Critical Spares STOM-013641 RFx Reference Number" at bounding box center [332, 105] width 325 height 48
copy h5 "#71553 RFQ FOR Electrical Critical Spares STOM-013641"
